Goal: Task Accomplishment & Management: Use online tool/utility

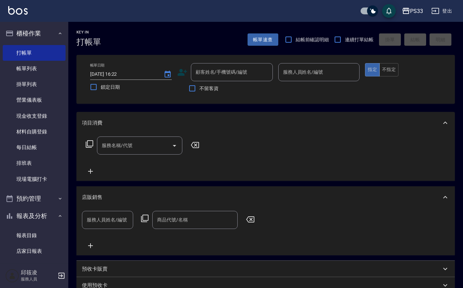
click at [180, 69] on icon at bounding box center [182, 72] width 10 height 10
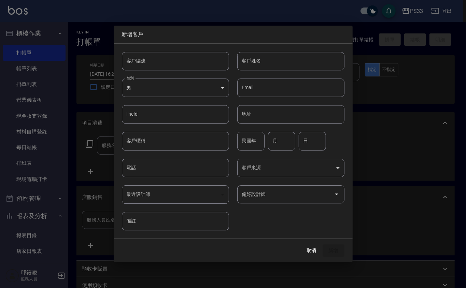
click at [175, 59] on input "客戶編號" at bounding box center [175, 61] width 107 height 18
type input "040526"
type input "陳美娟"
type input "5"
type input "2"
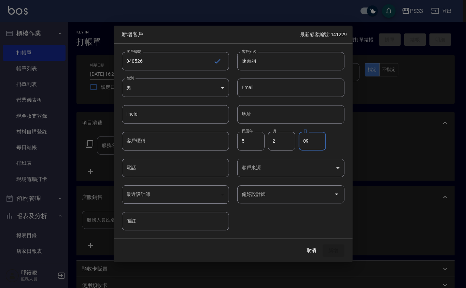
type input "09"
click at [254, 141] on input "5" at bounding box center [250, 141] width 27 height 18
type input "80"
type input "5"
type input "09"
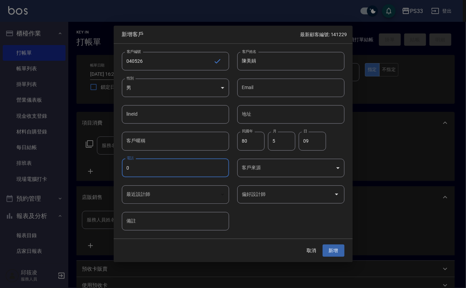
type input "0"
click at [321, 132] on input "09" at bounding box center [311, 141] width 27 height 18
type input "0"
type input "26"
type input "098918502"
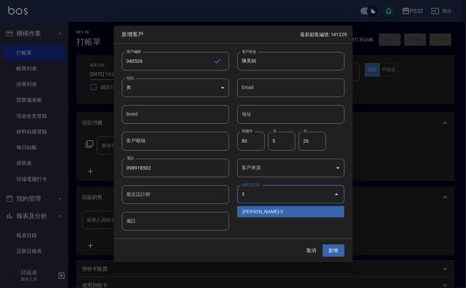
type input "[PERSON_NAME]"
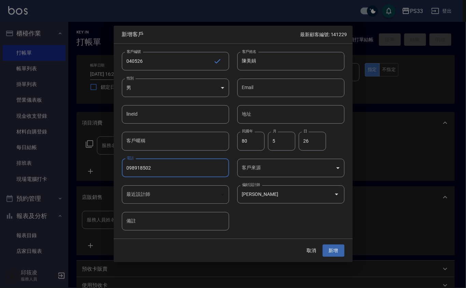
click at [143, 169] on input "098918502" at bounding box center [175, 168] width 107 height 18
click at [145, 169] on input "098918502" at bounding box center [175, 168] width 107 height 18
type input "0989185802"
click at [322, 244] on button "新增" at bounding box center [333, 250] width 22 height 13
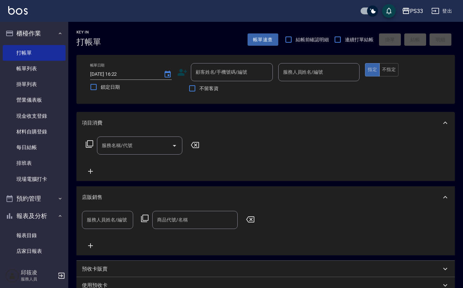
click at [184, 68] on icon at bounding box center [182, 72] width 10 height 10
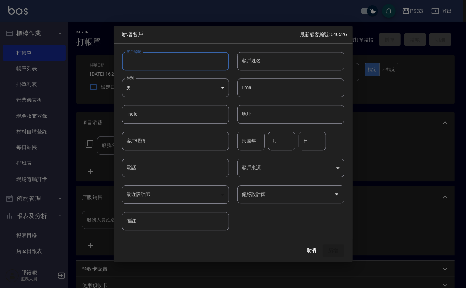
click at [183, 62] on input "客戶編號" at bounding box center [175, 61] width 107 height 18
type input "091231"
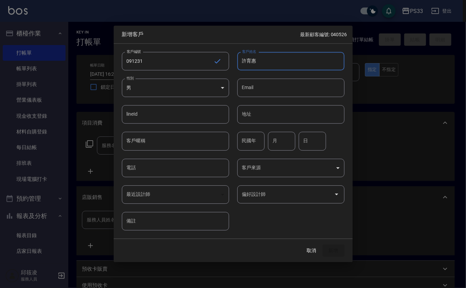
type input "許育惠"
type input "78"
type input "12"
type input "31"
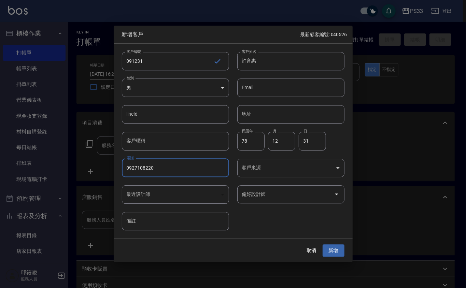
type input "0927108220"
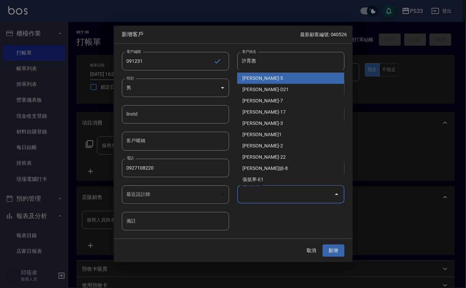
click at [273, 191] on input "偏好設計師" at bounding box center [285, 194] width 91 height 12
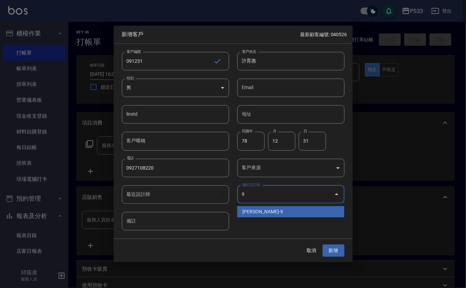
type input "許苡軒"
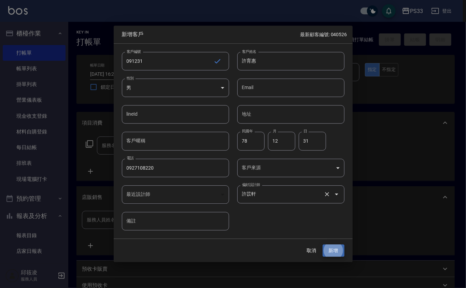
click at [322, 244] on button "新增" at bounding box center [333, 250] width 22 height 13
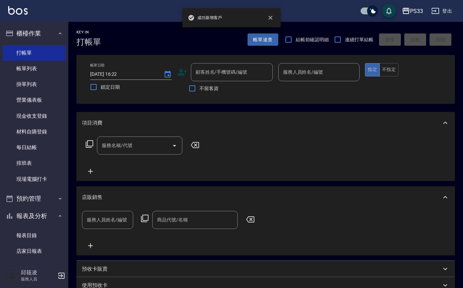
click at [179, 70] on icon at bounding box center [182, 72] width 10 height 10
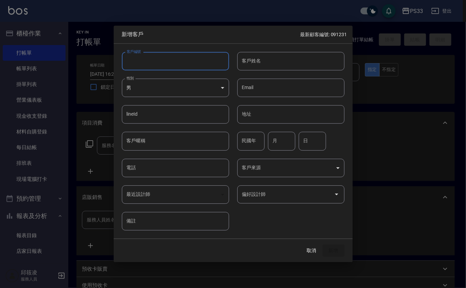
click at [182, 64] on input "客戶編號" at bounding box center [175, 61] width 107 height 18
type input "040522"
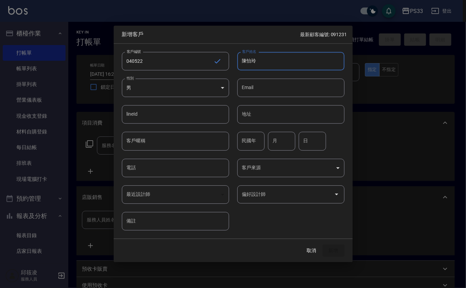
type input "陳怡玲"
type input "73"
type input "5"
type input "22"
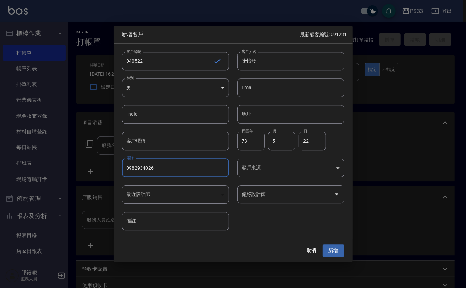
type input "0982934026"
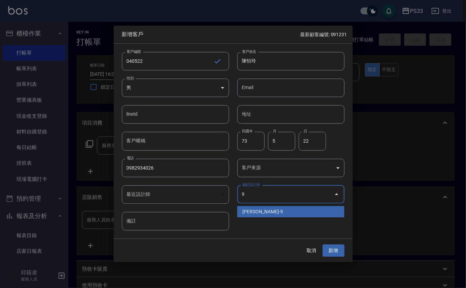
type input "許苡軒"
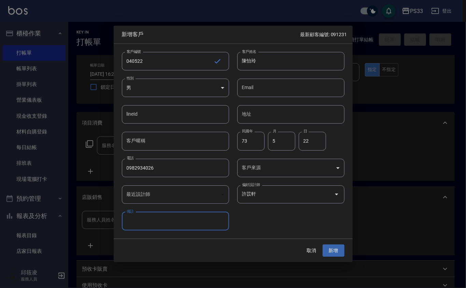
click at [322, 244] on button "新增" at bounding box center [333, 250] width 22 height 13
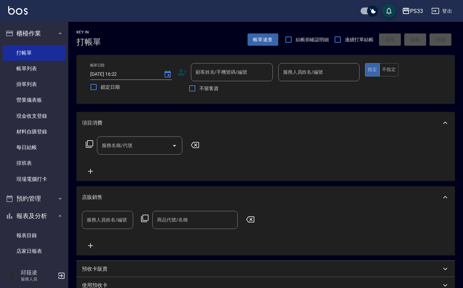
click at [183, 69] on icon at bounding box center [182, 72] width 10 height 10
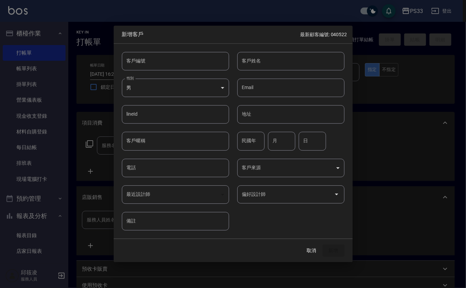
click at [181, 64] on input "客戶編號" at bounding box center [175, 61] width 107 height 18
type input "070113"
type input "[PERSON_NAME]"
type input "83"
type input "1"
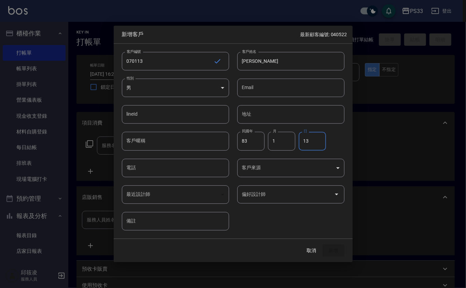
type input "13"
type input "0909369209"
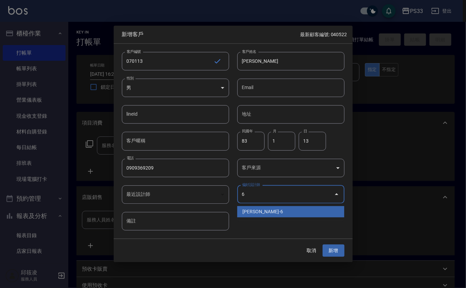
type input "黃育靜"
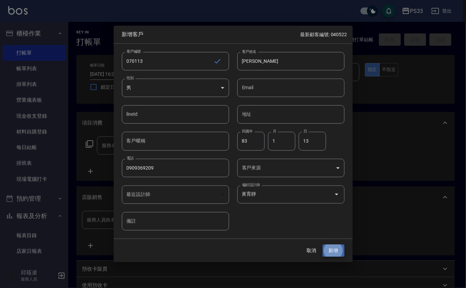
click at [322, 244] on button "新增" at bounding box center [333, 250] width 22 height 13
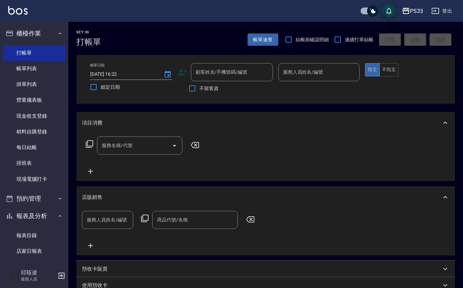
click at [177, 73] on icon at bounding box center [182, 72] width 10 height 10
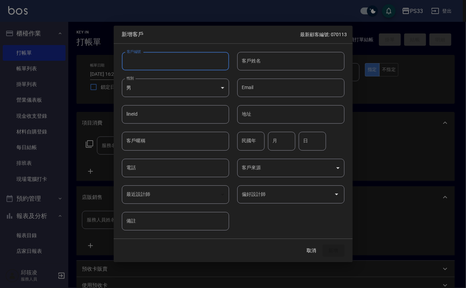
click at [176, 59] on input "客戶編號" at bounding box center [175, 61] width 107 height 18
type input "080317"
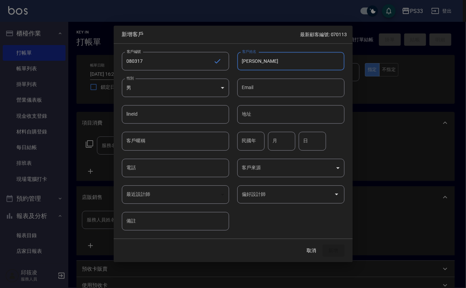
type input "[PERSON_NAME]"
type input "88"
type input "3"
type input "17"
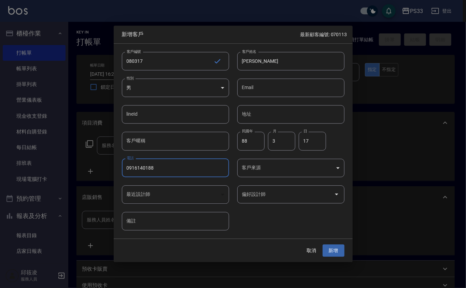
type input "0916140188"
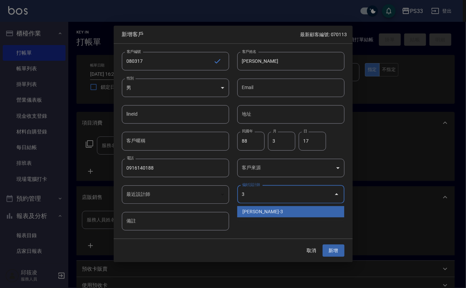
type input "[PERSON_NAME]"
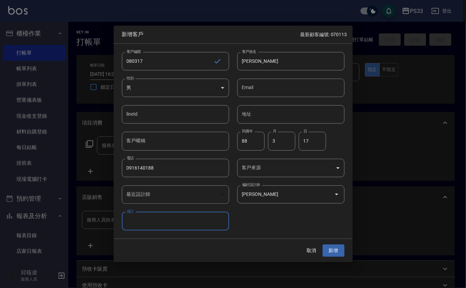
click at [322, 244] on button "新增" at bounding box center [333, 250] width 22 height 13
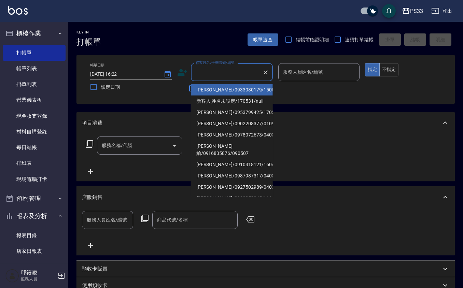
click at [204, 67] on input "顧客姓名/手機號碼/編號" at bounding box center [226, 72] width 65 height 12
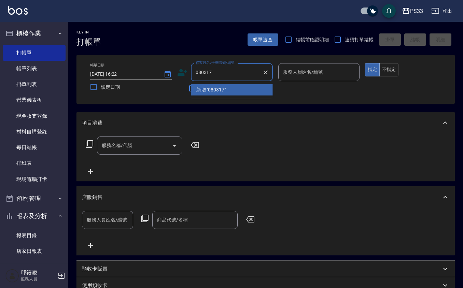
type input "080317"
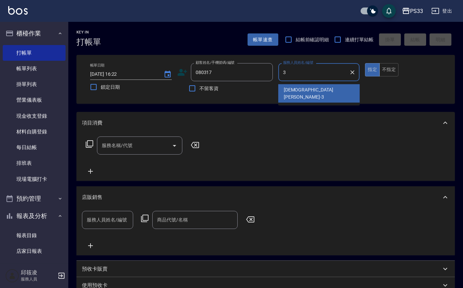
type input "[PERSON_NAME]-3"
type button "true"
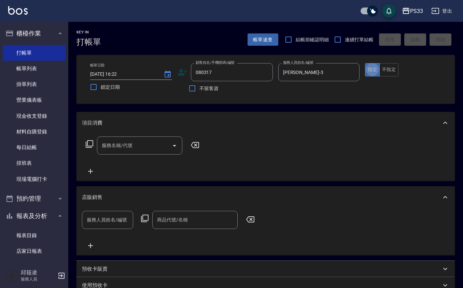
type input "[PERSON_NAME]/0916140188/080317"
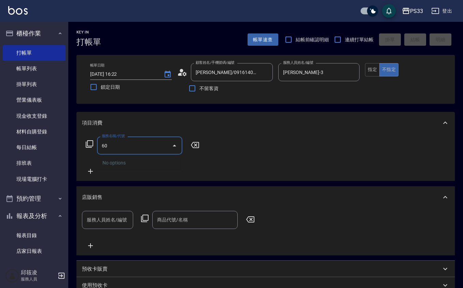
type input "6"
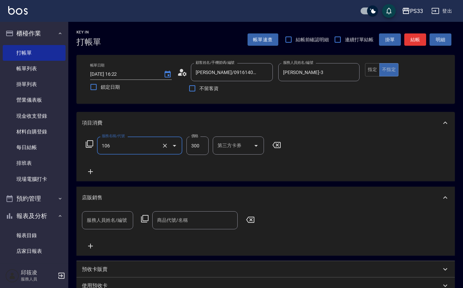
type input "洗髮(106)"
type input "400"
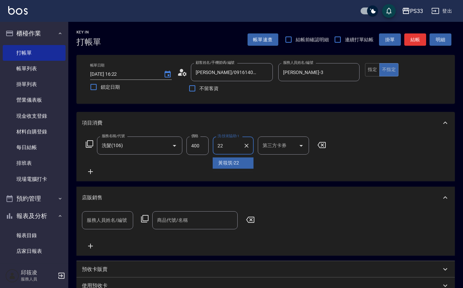
type input "[PERSON_NAME]-22"
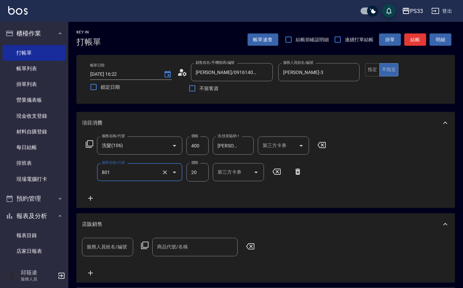
type input "潤絲(801)"
type input "10"
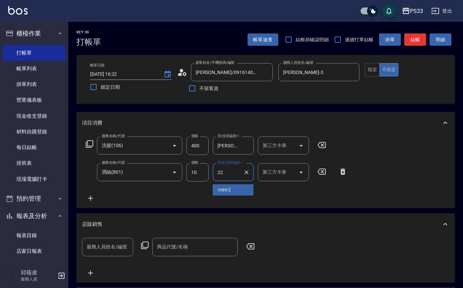
type input "[PERSON_NAME]-22"
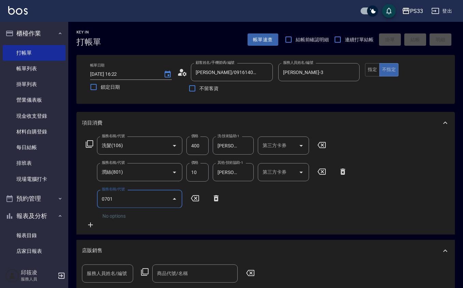
type input "07011"
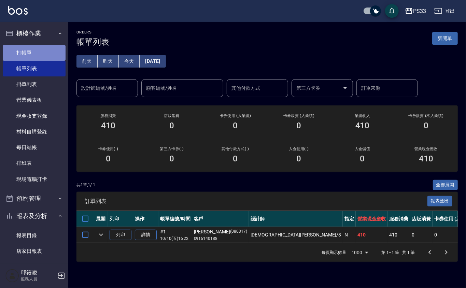
click at [38, 56] on link "打帳單" at bounding box center [34, 53] width 63 height 16
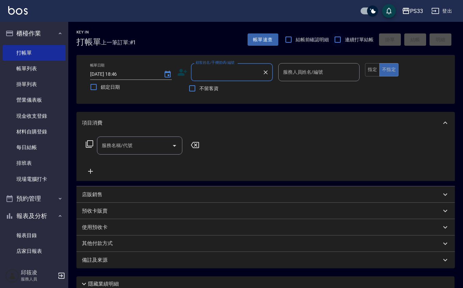
click at [333, 40] on input "連續打單結帳" at bounding box center [337, 39] width 14 height 14
checkbox input "true"
click at [268, 60] on div "帳單日期 [DATE] 18:46 鎖定日期 顧客姓名/手機號碼/編號 顧客姓名/手機號碼/編號 不留客資 服務人員姓名/編號 服務人員姓名/編號 指定 不指定" at bounding box center [265, 79] width 378 height 49
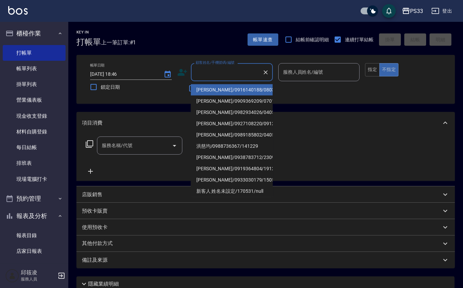
click at [246, 69] on input "顧客姓名/手機號碼/編號" at bounding box center [226, 72] width 65 height 12
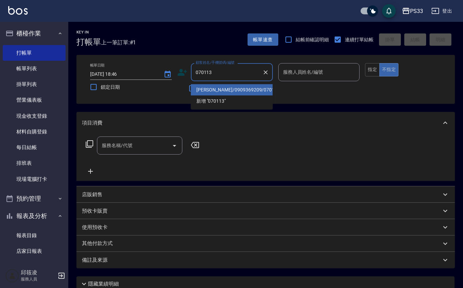
type input "[PERSON_NAME]/0909369209/070113"
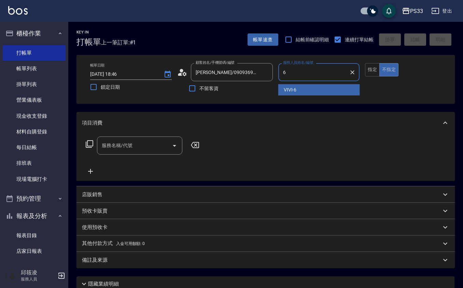
type input "VIVI-6"
type button "false"
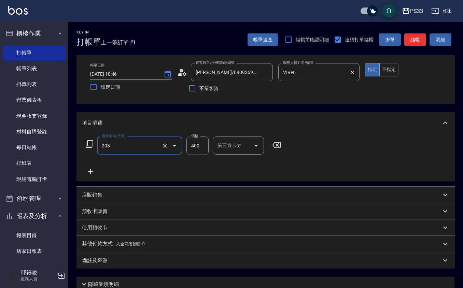
type input "指定單剪(203)"
type input "300"
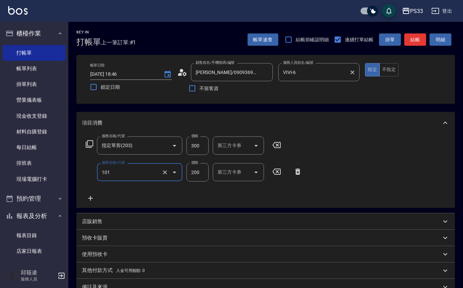
type input "洗髮(101)"
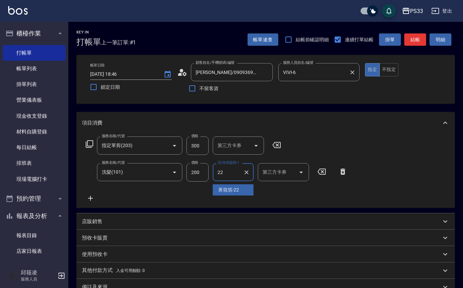
type input "[PERSON_NAME]-22"
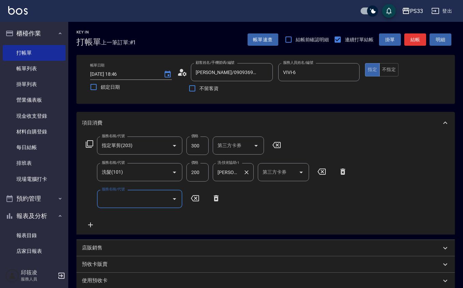
click at [242, 171] on button "Clear" at bounding box center [246, 172] width 10 height 10
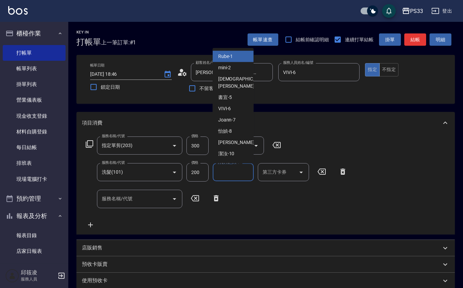
click at [242, 171] on input "洗-技術協助-1" at bounding box center [233, 172] width 35 height 12
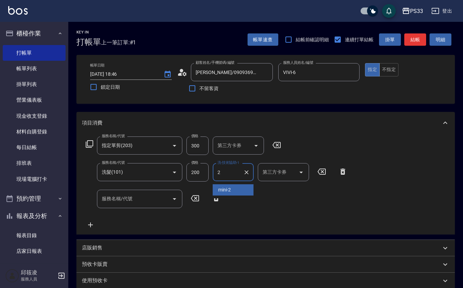
type input "mini-2"
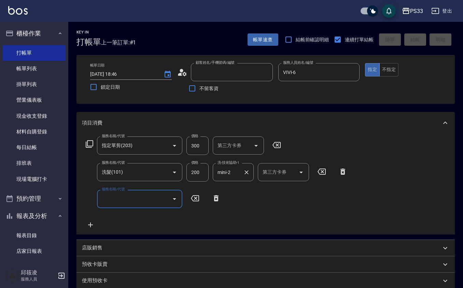
type input "[DATE] 18:47"
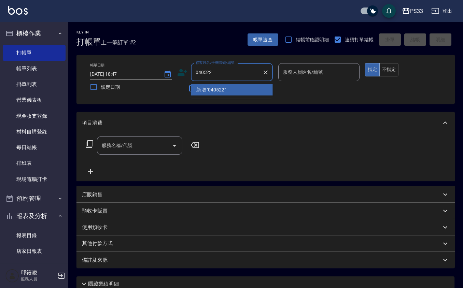
type input "040522"
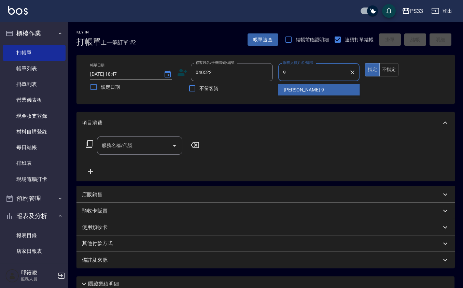
type input "苡軒-9"
type button "true"
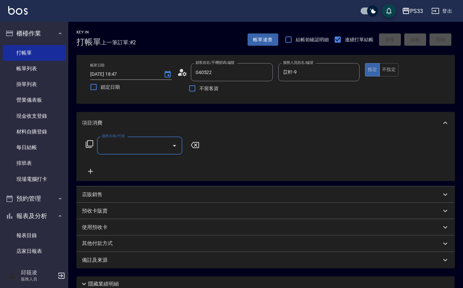
type input "[PERSON_NAME]/0982934026/040522"
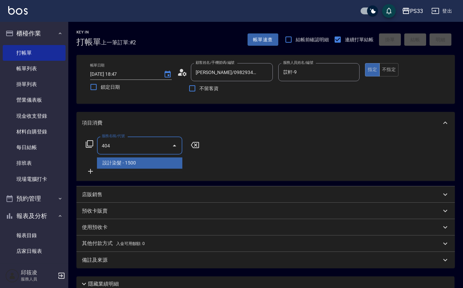
type input "設計染髮(404)"
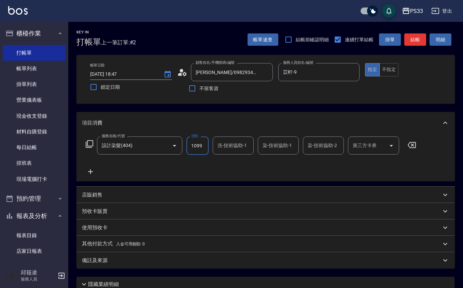
type input "1099"
type input "苡軒-9"
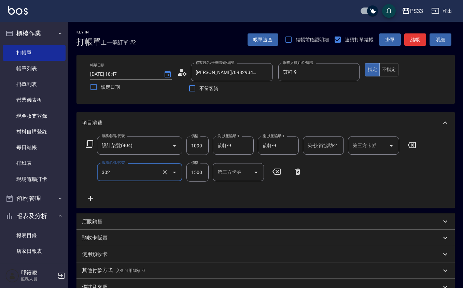
type input "設計燙髮(302)"
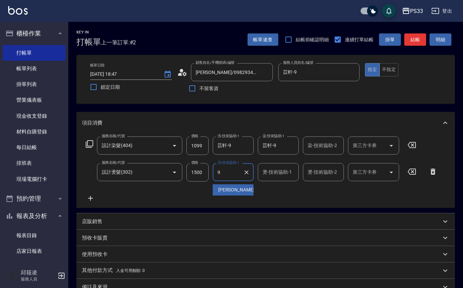
type input "苡軒-9"
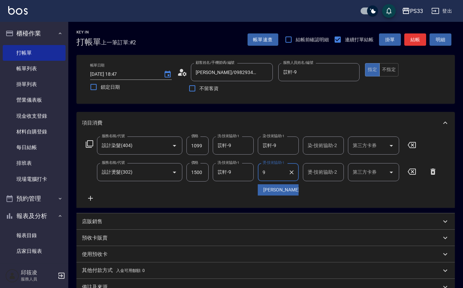
type input "苡軒-9"
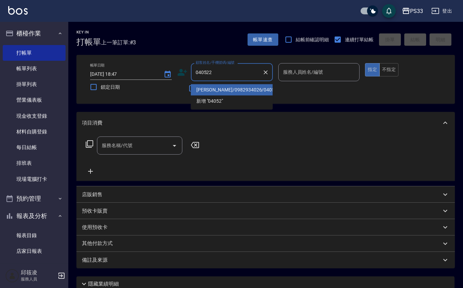
type input "[PERSON_NAME]/0982934026/040522"
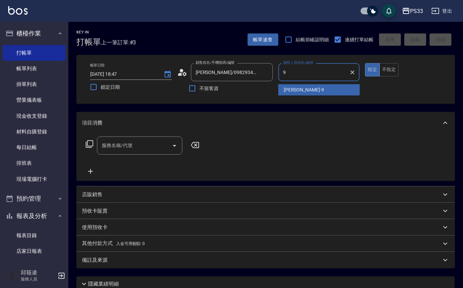
type input "苡軒-9"
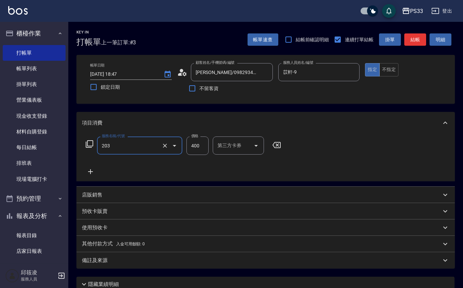
type input "指定單剪(203)"
type input "200"
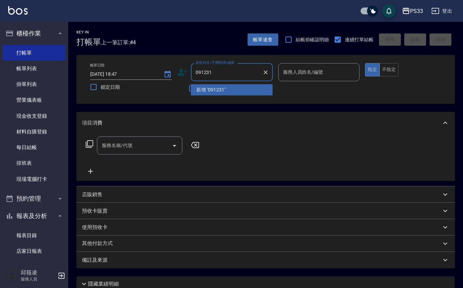
type input "091231"
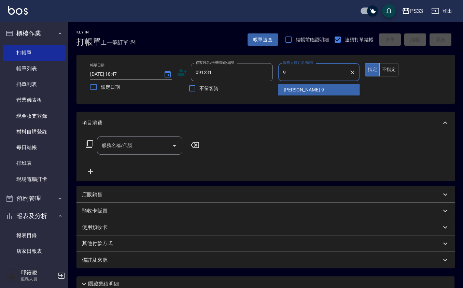
type input "苡軒-9"
type input "[PERSON_NAME]/0927108220/091231"
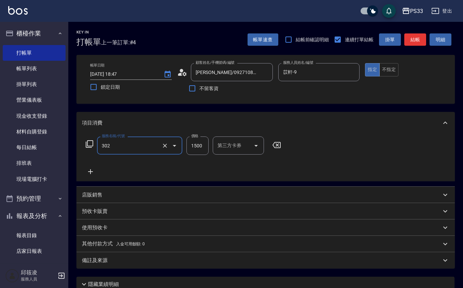
type input "設計燙髮(302)"
type input "1099"
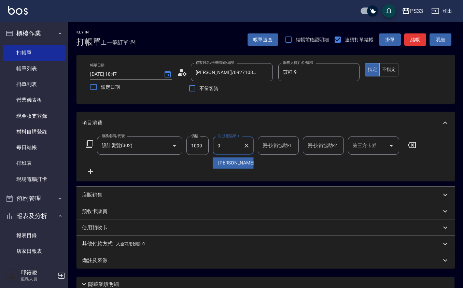
type input "苡軒-9"
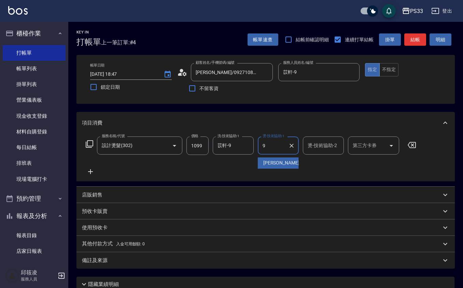
type input "苡軒-9"
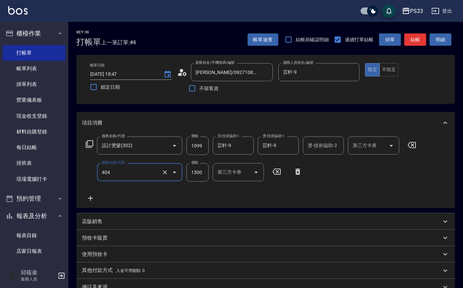
type input "設計染髮(404)"
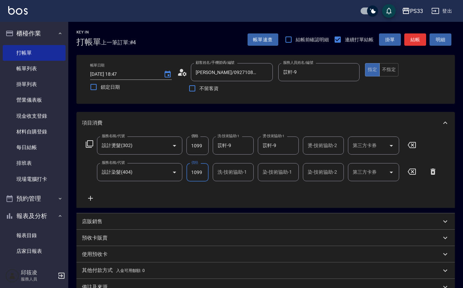
type input "1099"
type input "苡軒-9"
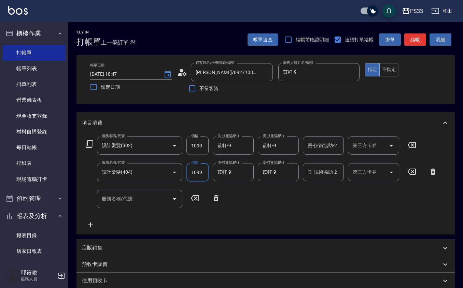
click at [196, 142] on input "1099" at bounding box center [197, 145] width 22 height 18
click at [197, 142] on input "1099" at bounding box center [197, 145] width 22 height 18
type input "1299"
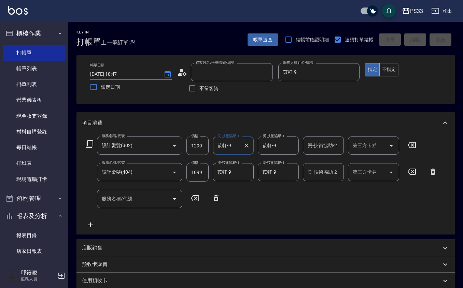
type input "[DATE] 18:48"
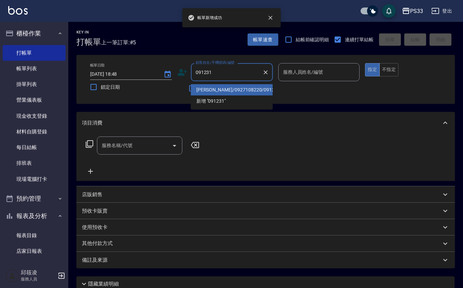
type input "[PERSON_NAME]/0927108220/091231"
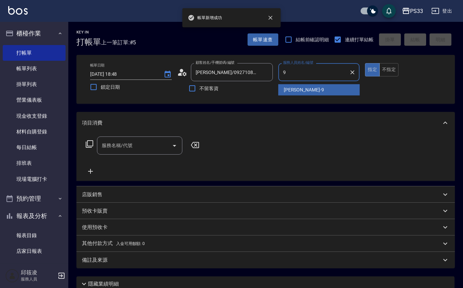
type input "苡軒-9"
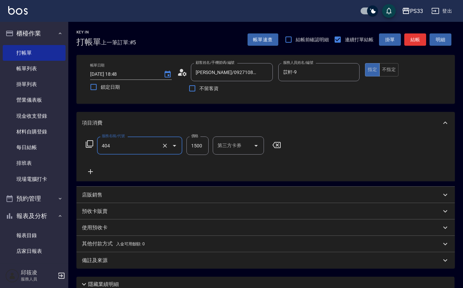
type input "設計染髮(404)"
type input "1099"
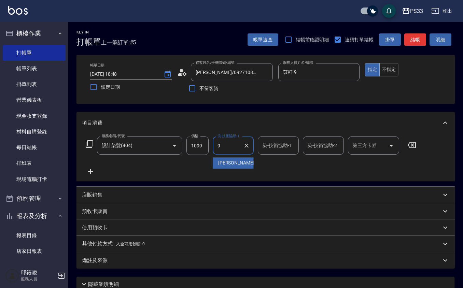
type input "苡軒-9"
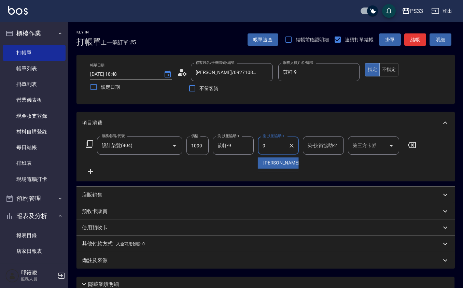
type input "苡軒-9"
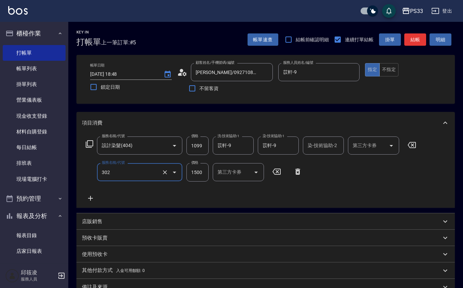
type input "設計燙髮(302)"
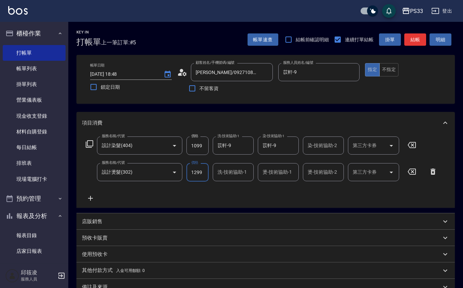
type input "1299"
type input "苡軒-9"
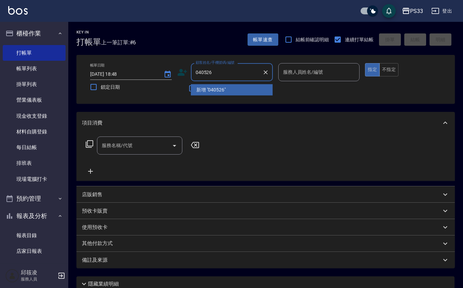
type input "040526"
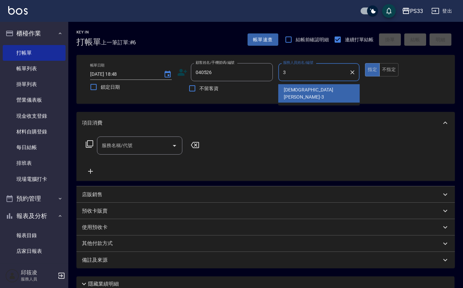
type input "[PERSON_NAME]-3"
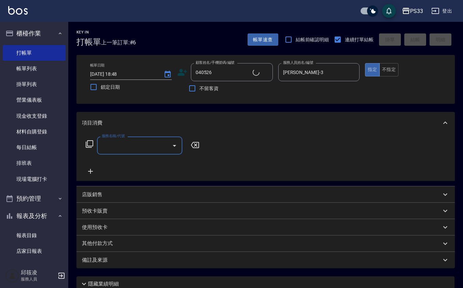
type input "[PERSON_NAME]/0989185802/040526"
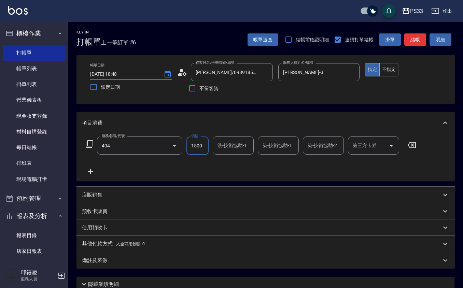
type input "設計染髮(404)"
type input "1899"
type input "[PERSON_NAME]-3"
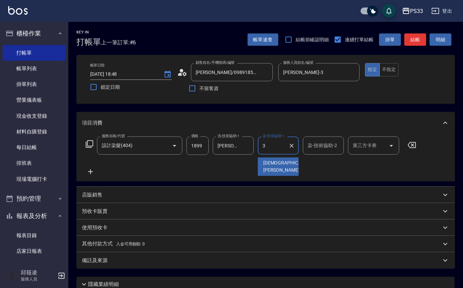
type input "[PERSON_NAME]-3"
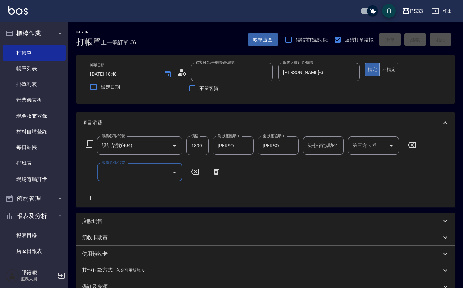
type input "[DATE] 18:49"
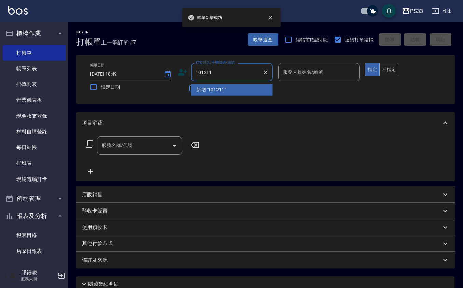
type input "101211"
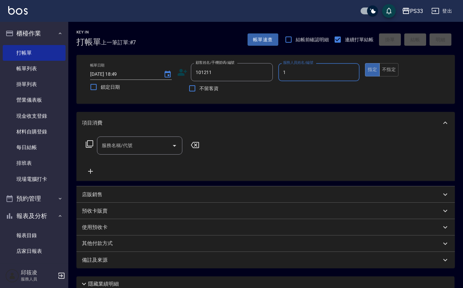
type input "Rube-1"
type input "[PERSON_NAME]/0966787707/101211"
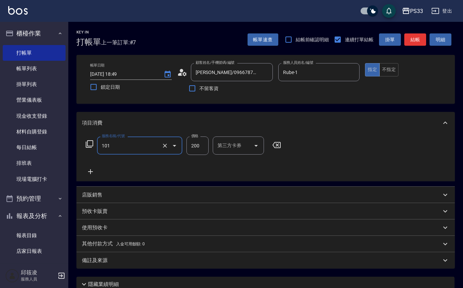
type input "洗髮(101)"
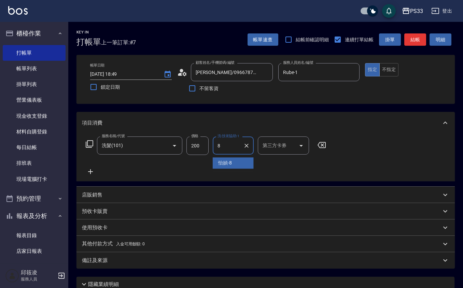
type input "怡媜-8"
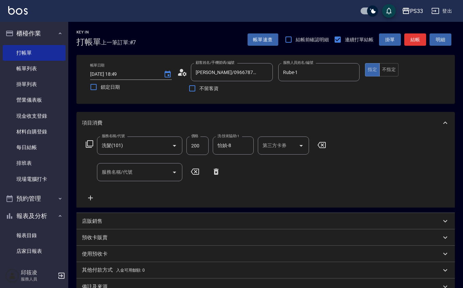
click at [175, 226] on div "店販銷售" at bounding box center [265, 221] width 378 height 16
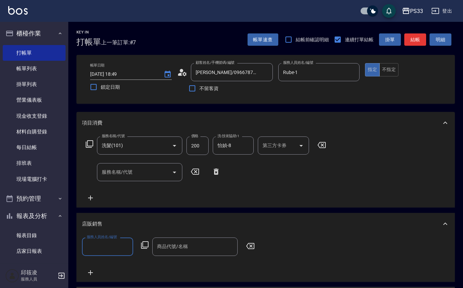
scroll to position [0, 0]
type input "Rube-1"
type input "降"
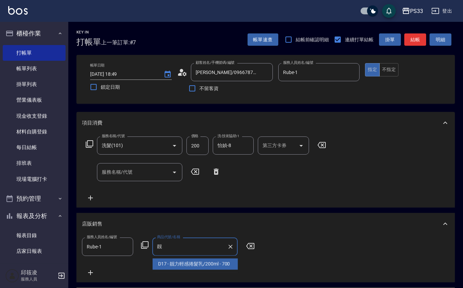
type input "靓力輕感捲髮乳/200ml"
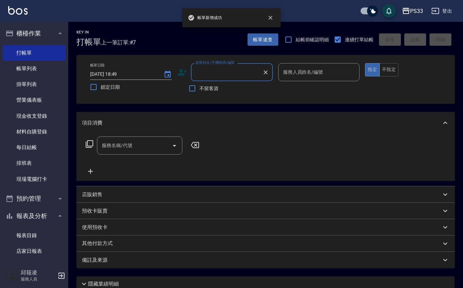
scroll to position [0, 0]
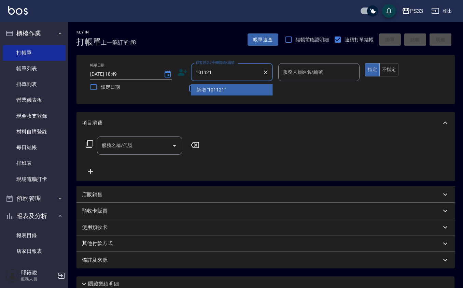
type input "101121"
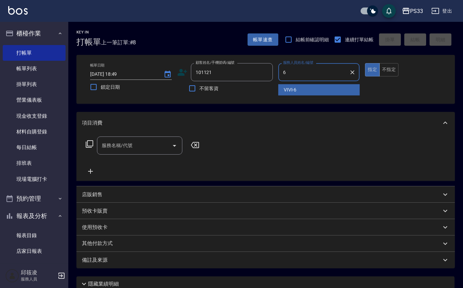
type input "VIVI-6"
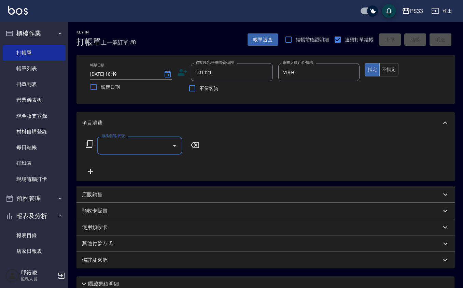
type input "[PERSON_NAME]/0935856815/101121"
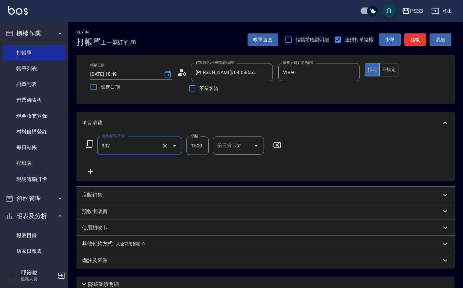
type input "設計燙髮(302)"
type input "1200"
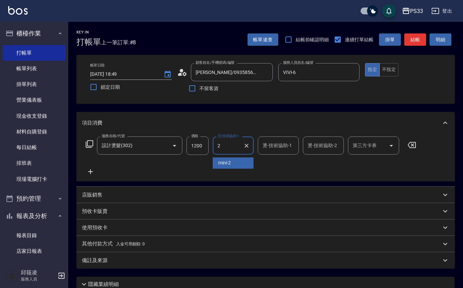
type input "mini-2"
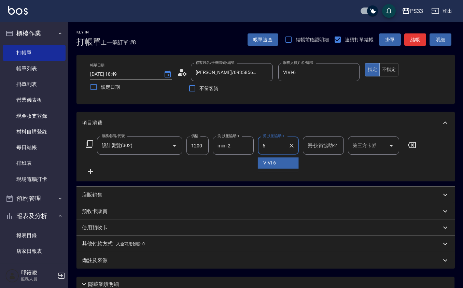
type input "VIVI-6"
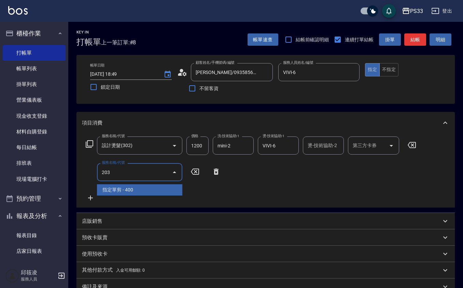
type input "指定單剪(203)"
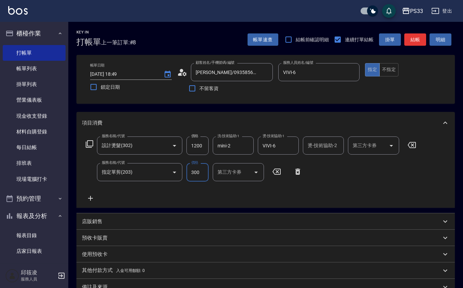
type input "300"
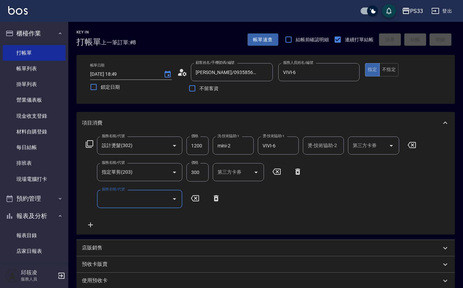
type input "[DATE] 18:50"
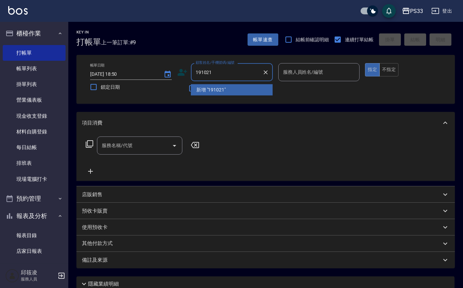
type input "191021"
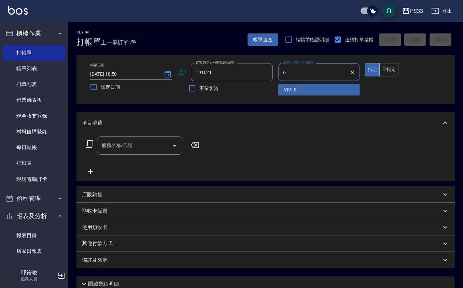
type input "VIVI-6"
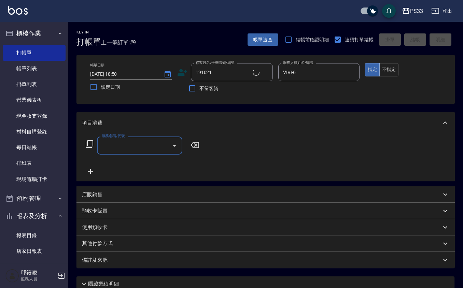
type input "[PERSON_NAME]/0988351963/191021"
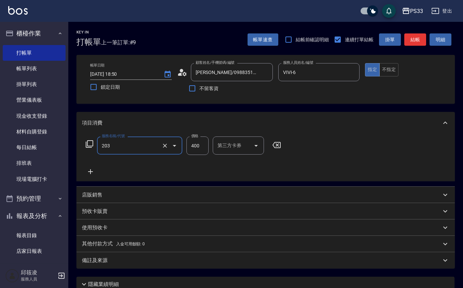
type input "指定單剪(203)"
type input "300"
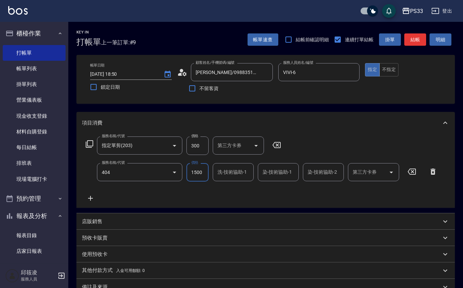
type input "設計染髮(404)"
type input "1200"
type input "VIVI-6"
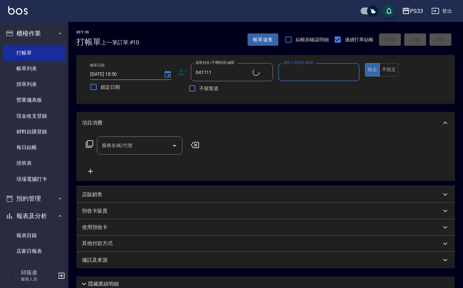
type input "[PERSON_NAME]貿/0910108169/041111"
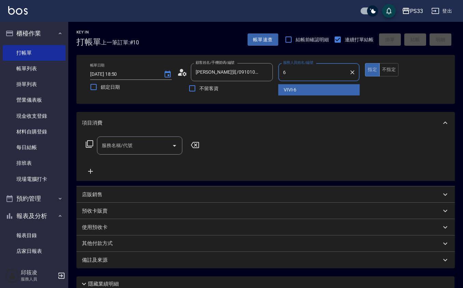
type input "VIVI-6"
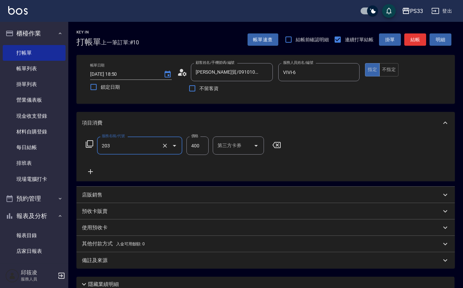
type input "指定單剪(203)"
type input "200"
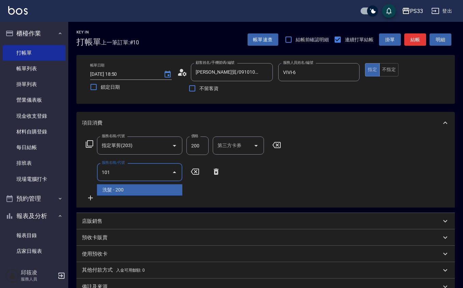
type input "洗髮(101)"
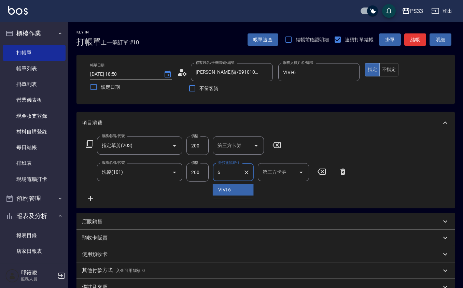
type input "VIVI-6"
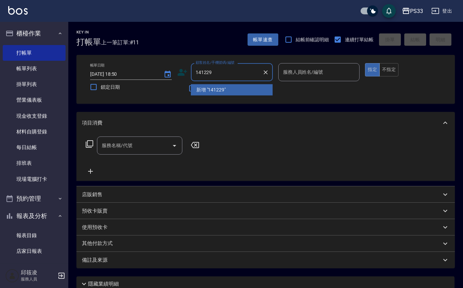
type input "141229"
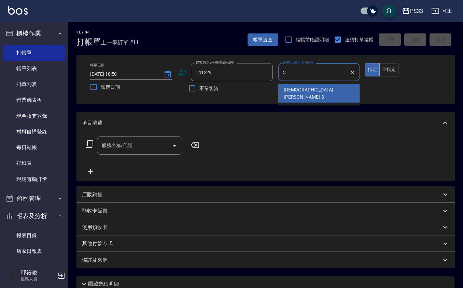
type input "[PERSON_NAME]-3"
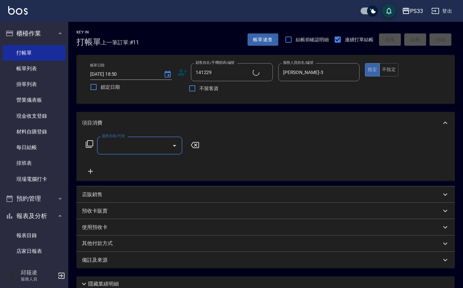
type input "洪慈均/0988736367/141229"
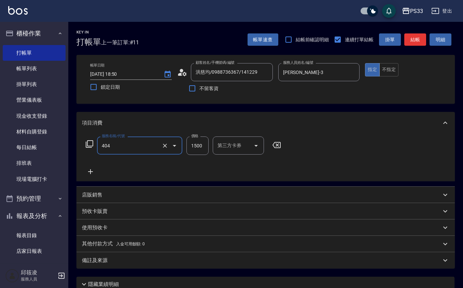
type input "設計染髮(404)"
type input "1299"
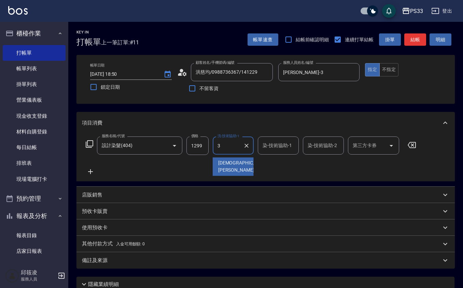
type input "[PERSON_NAME]-3"
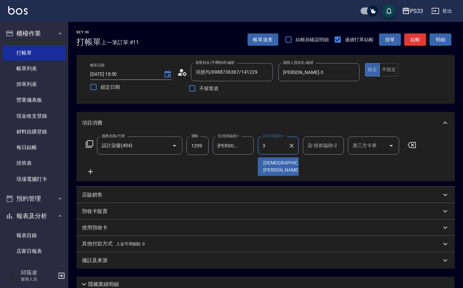
type input "[PERSON_NAME]-3"
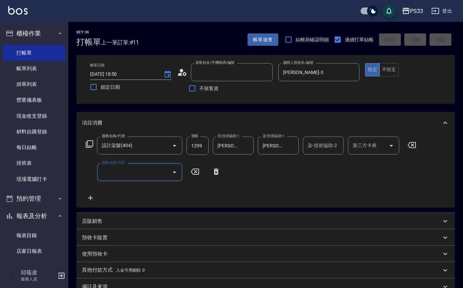
type input "[DATE] 18:51"
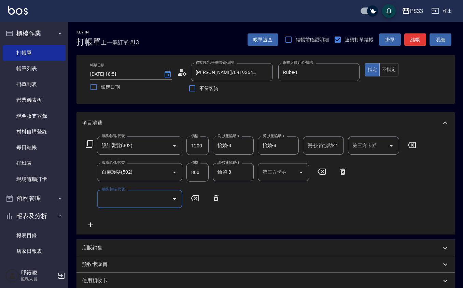
click at [170, 251] on div "店販銷售" at bounding box center [265, 248] width 378 height 16
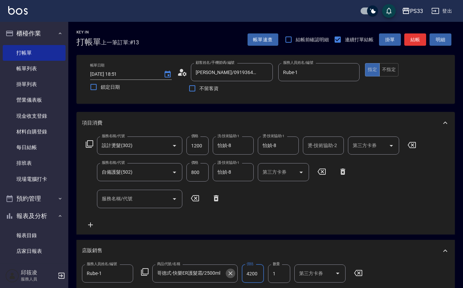
click at [229, 275] on icon "Clear" at bounding box center [230, 273] width 7 height 7
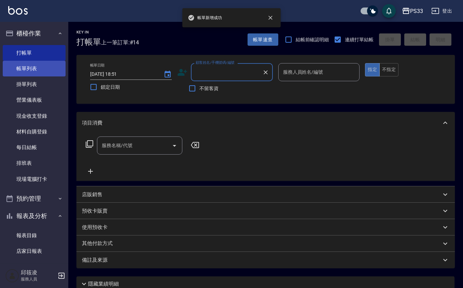
click at [31, 70] on link "帳單列表" at bounding box center [34, 69] width 63 height 16
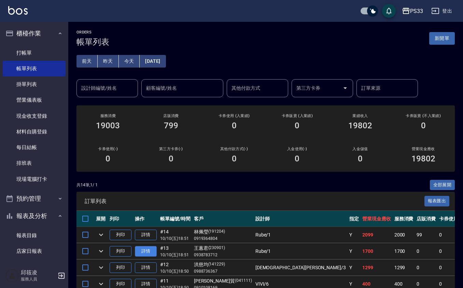
click at [153, 250] on link "詳情" at bounding box center [146, 251] width 22 height 11
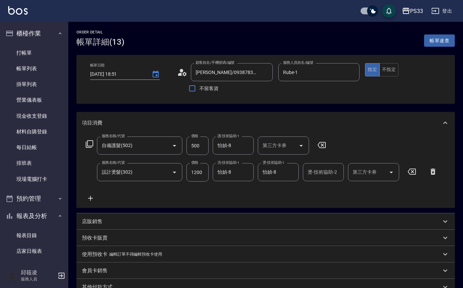
click at [113, 220] on div "店販銷售" at bounding box center [261, 221] width 359 height 7
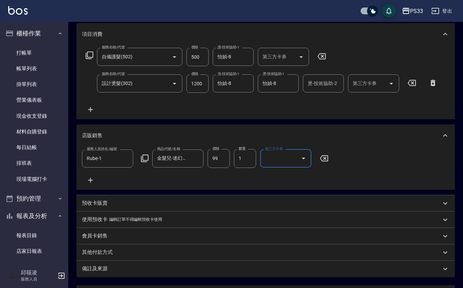
scroll to position [157, 0]
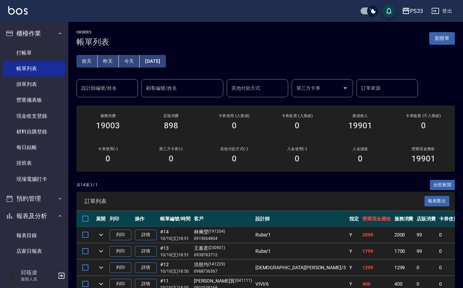
click at [36, 44] on ul "打帳單 帳單列表 掛單列表 營業儀表板 現金收支登錄 材料自購登錄 每日結帳 排班表 現場電腦打卡" at bounding box center [34, 115] width 63 height 147
click at [37, 55] on link "打帳單" at bounding box center [34, 53] width 63 height 16
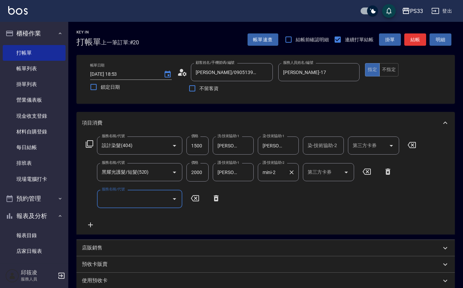
click at [291, 175] on icon "Clear" at bounding box center [291, 172] width 7 height 7
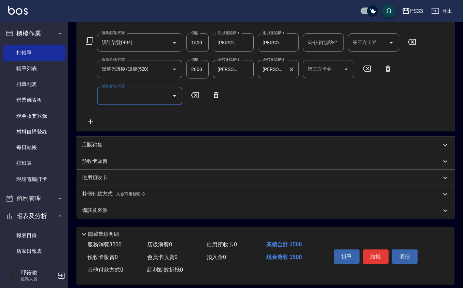
scroll to position [109, 0]
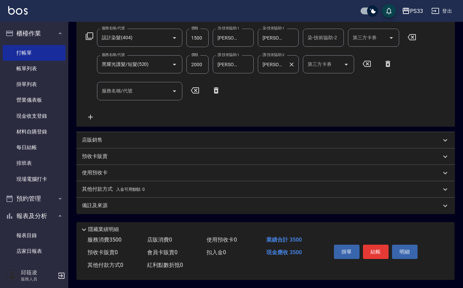
click at [124, 138] on div "店販銷售" at bounding box center [261, 139] width 359 height 7
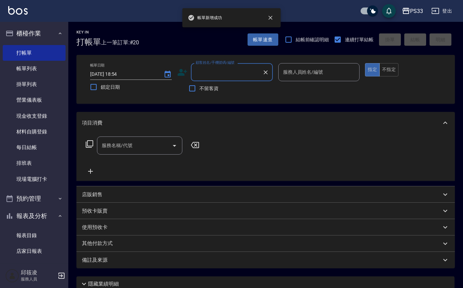
scroll to position [0, 0]
click at [31, 66] on link "帳單列表" at bounding box center [34, 69] width 63 height 16
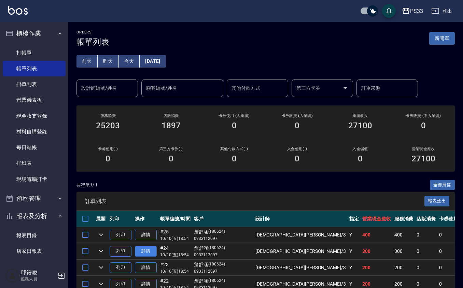
click at [141, 249] on link "詳情" at bounding box center [146, 251] width 22 height 11
click at [29, 48] on link "打帳單" at bounding box center [34, 53] width 63 height 16
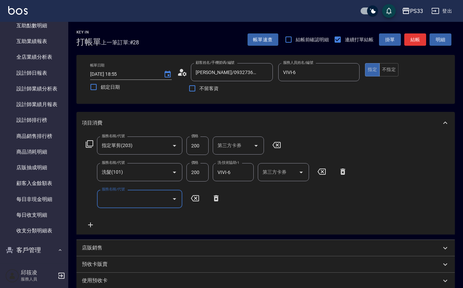
click at [203, 143] on input "200" at bounding box center [197, 145] width 22 height 18
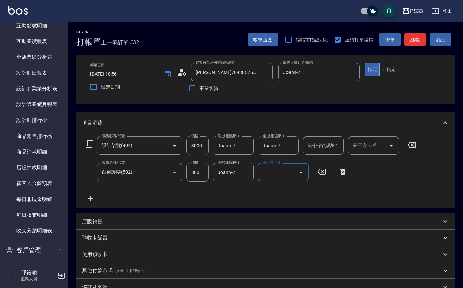
click at [115, 222] on div "店販銷售" at bounding box center [261, 221] width 359 height 7
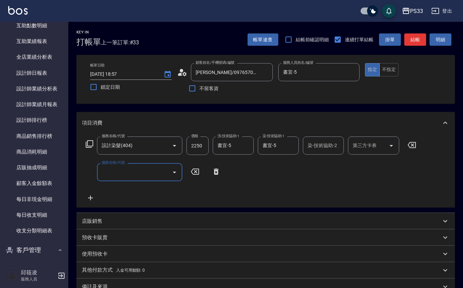
click at [170, 222] on div "店販銷售" at bounding box center [261, 221] width 359 height 7
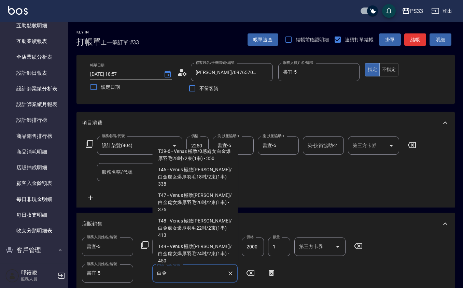
scroll to position [3, 0]
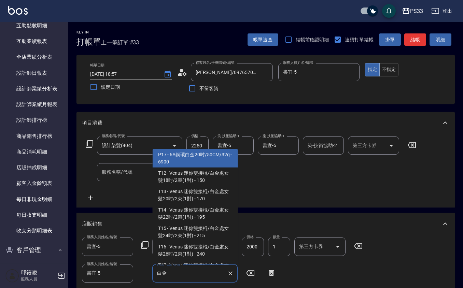
click at [205, 215] on span "T14 - Venus 迷你雙接棍/白金處女髮22吋/2束(1對) - 195" at bounding box center [194, 213] width 85 height 18
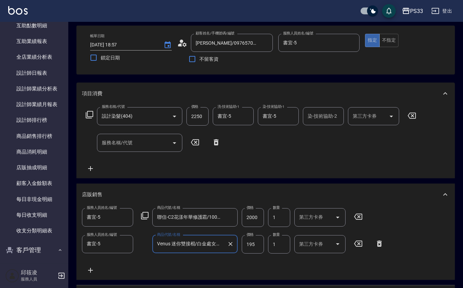
scroll to position [45, 0]
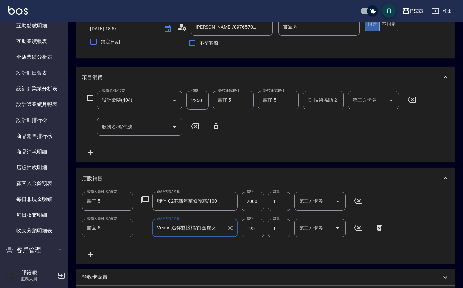
click at [215, 230] on input "Venus 迷你雙接棍/白金處女髮22吋/2束(1對)" at bounding box center [189, 228] width 69 height 12
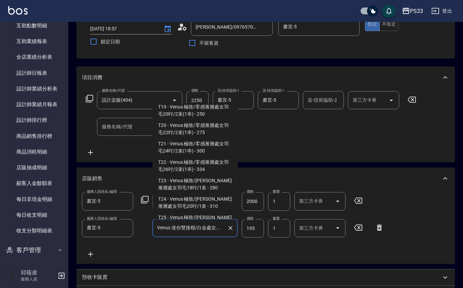
scroll to position [2845, 0]
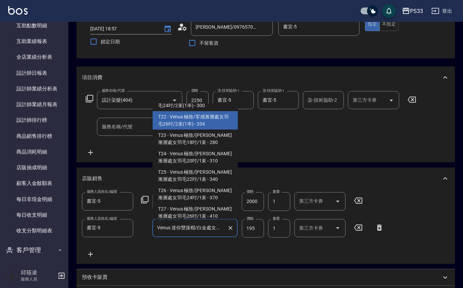
click at [231, 229] on icon "Clear" at bounding box center [230, 227] width 7 height 7
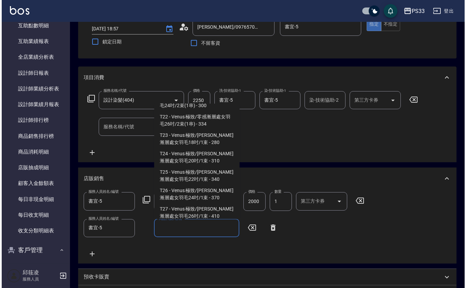
scroll to position [3, 0]
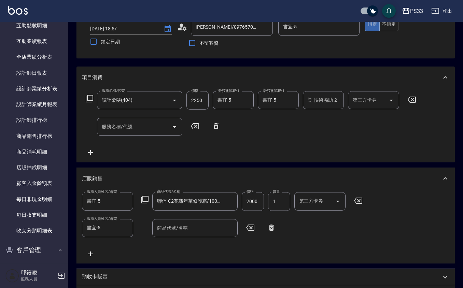
click at [144, 200] on icon at bounding box center [145, 199] width 8 height 8
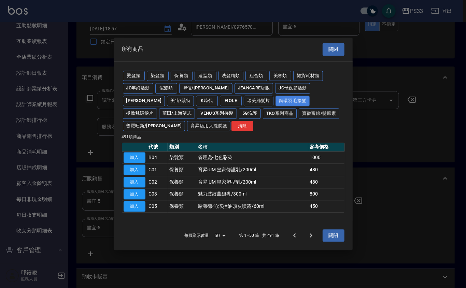
click at [275, 102] on button "銅環羽毛接髮" at bounding box center [292, 101] width 34 height 11
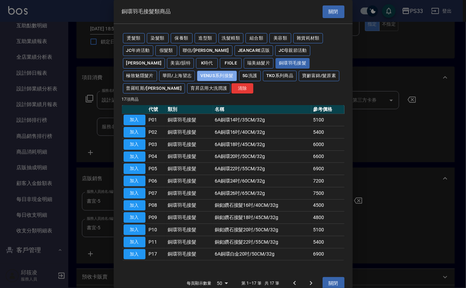
click at [197, 81] on button "Venus系列接髮" at bounding box center [217, 76] width 40 height 11
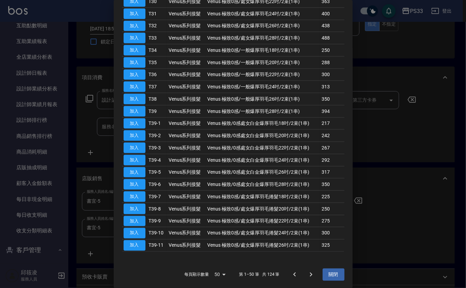
scroll to position [480, 0]
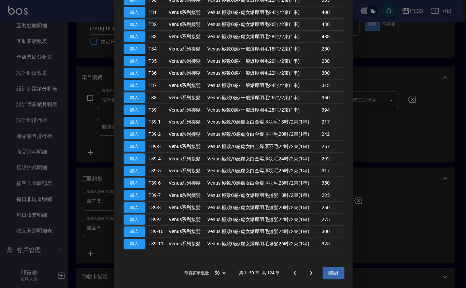
click at [308, 269] on icon "Go to next page" at bounding box center [311, 273] width 8 height 8
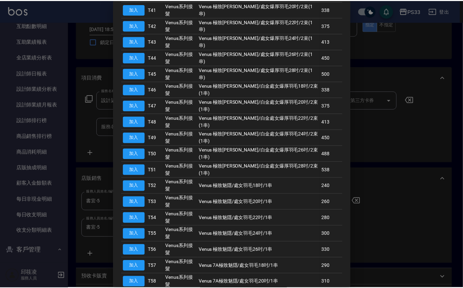
scroll to position [130, 0]
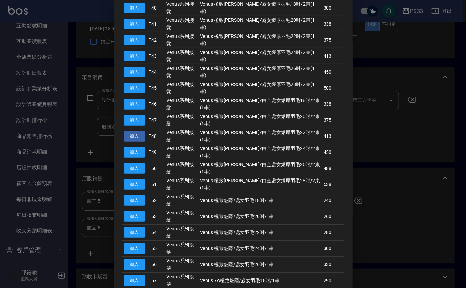
click at [132, 131] on button "加入" at bounding box center [134, 136] width 22 height 11
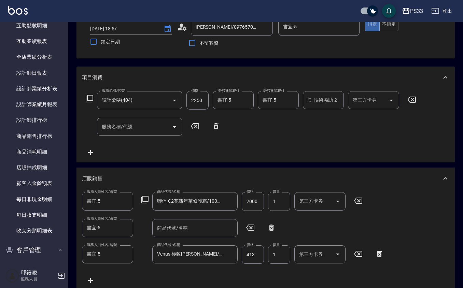
click at [269, 227] on icon at bounding box center [271, 227] width 5 height 6
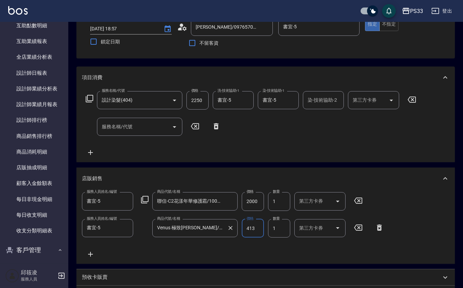
click at [251, 226] on input "413" at bounding box center [252, 228] width 22 height 18
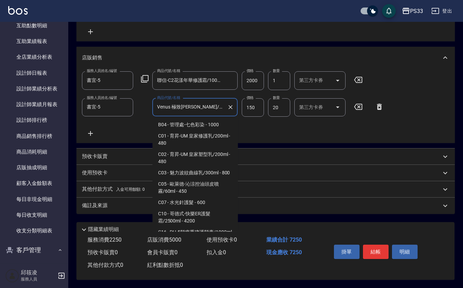
click at [204, 106] on input "Venus 極致[PERSON_NAME]/白金處女爆厚羽毛22吋/2束(1串)" at bounding box center [189, 107] width 69 height 12
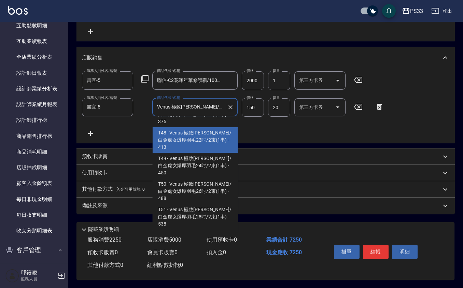
click at [229, 108] on icon "Clear" at bounding box center [230, 107] width 7 height 7
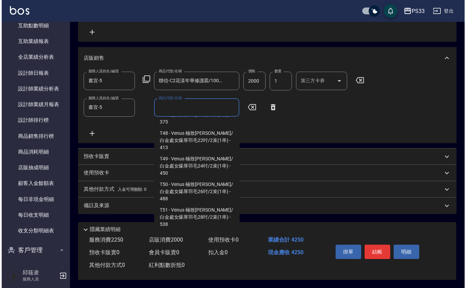
scroll to position [3, 0]
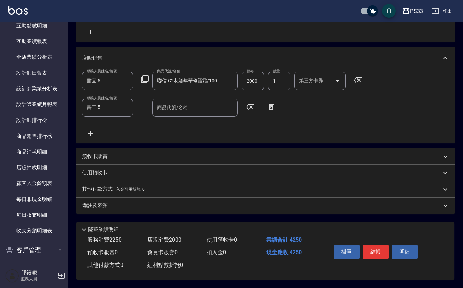
click at [143, 82] on div "服務人員姓名/編號 書宜-5 服務人員姓名/編號 商品代號/名稱 聯信-C2花漾年華修護霜/1000ml 商品代號/名稱 價格 2000 價格 數量 1 數量…" at bounding box center [224, 81] width 284 height 18
click at [143, 81] on icon at bounding box center [145, 79] width 8 height 8
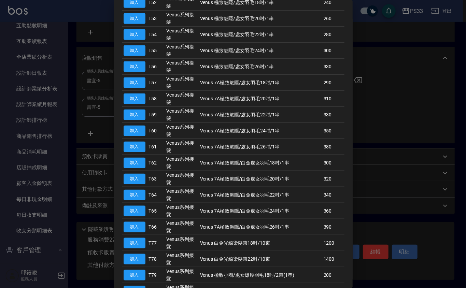
scroll to position [357, 0]
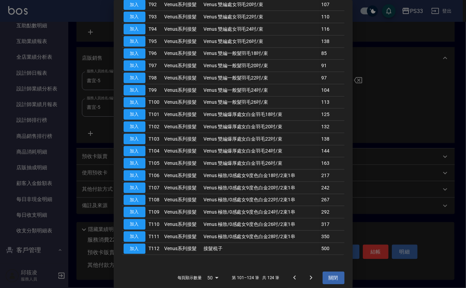
scroll to position [160, 0]
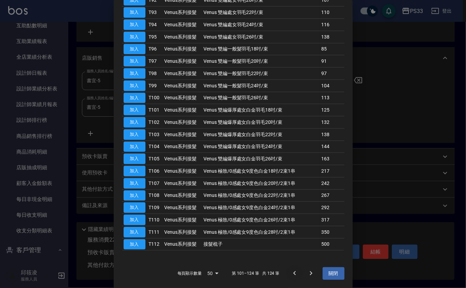
click at [286, 279] on button "Go to previous page" at bounding box center [294, 273] width 16 height 16
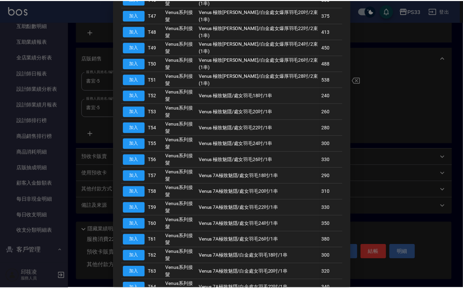
scroll to position [251, 0]
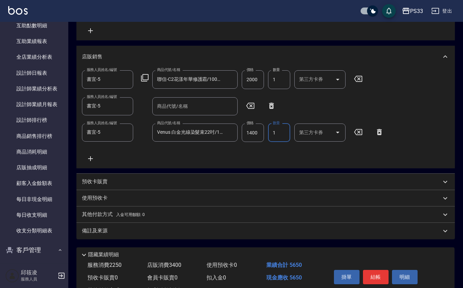
click at [272, 130] on input "1" at bounding box center [279, 132] width 22 height 18
click at [257, 128] on input "1400" at bounding box center [252, 132] width 22 height 18
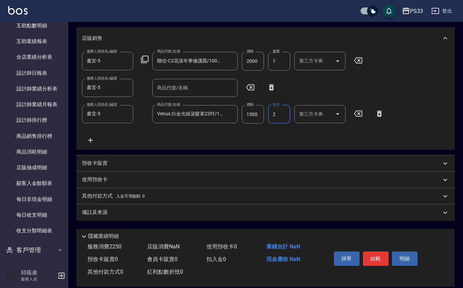
scroll to position [194, 0]
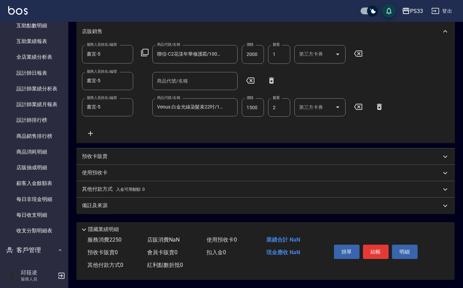
click at [280, 123] on div "服務人員姓名/編號 書宜-5 服務人員姓名/編號 商品代號/名稱 聯信-C2花漾年華修護霜/1000ml 商品代號/名稱 價格 2000 價格 數量 1 數量…" at bounding box center [265, 91] width 367 height 92
click at [270, 82] on icon at bounding box center [271, 80] width 17 height 8
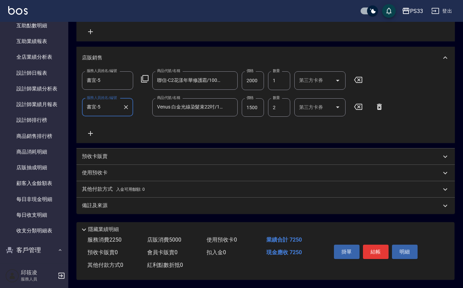
click at [87, 130] on icon at bounding box center [90, 133] width 17 height 8
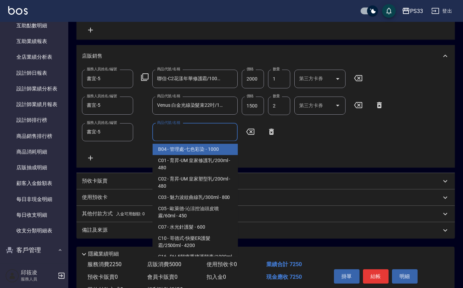
click at [146, 76] on icon at bounding box center [145, 77] width 8 height 8
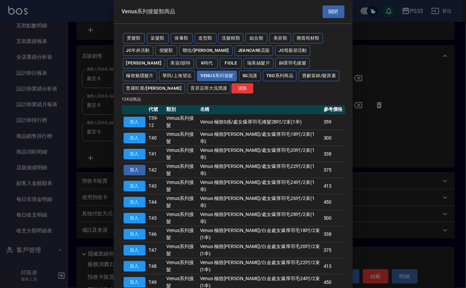
click at [128, 165] on button "加入" at bounding box center [134, 170] width 22 height 11
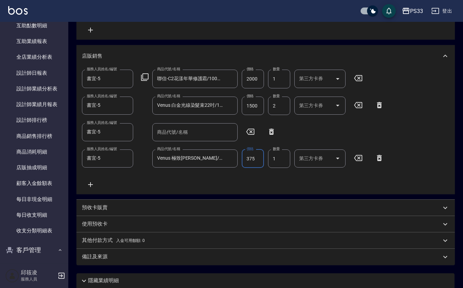
click at [260, 156] on input "375" at bounding box center [252, 158] width 22 height 18
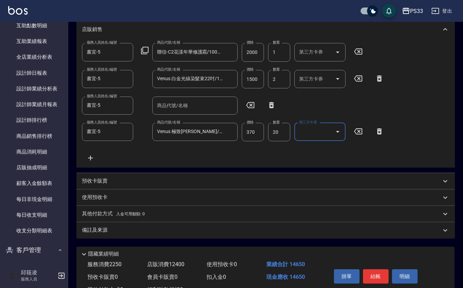
scroll to position [220, 0]
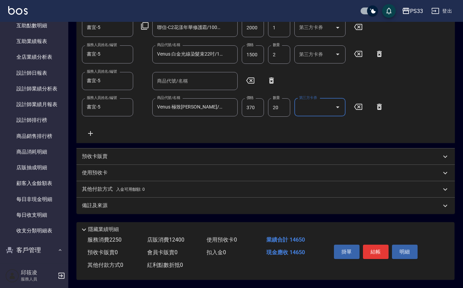
click at [276, 79] on icon at bounding box center [271, 80] width 17 height 8
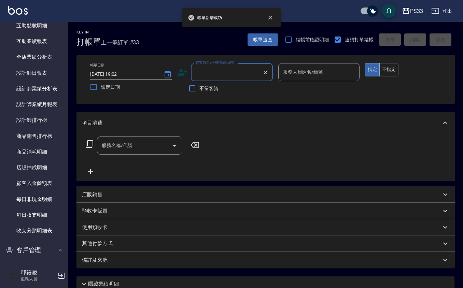
scroll to position [0, 0]
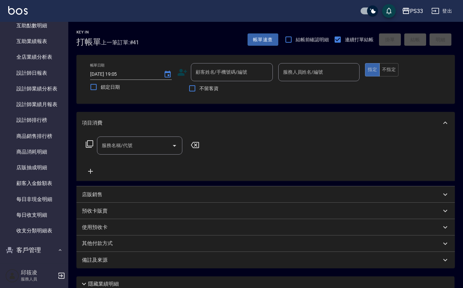
drag, startPoint x: 465, startPoint y: 39, endPoint x: 465, endPoint y: 58, distance: 19.1
click at [462, 58] on html "PS33 登出 櫃檯作業 打帳單 帳單列表 掛單列表 營業儀表板 現金收支登錄 材料自購登錄 每日結帳 排班表 現場電腦打卡 預約管理 預約管理 單日預約紀錄…" at bounding box center [231, 171] width 463 height 342
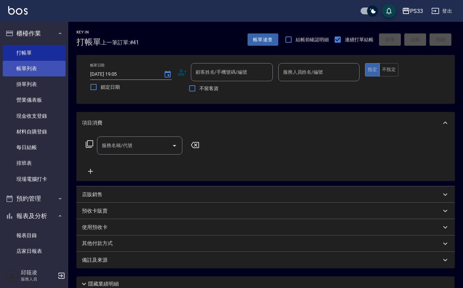
click at [30, 69] on link "帳單列表" at bounding box center [34, 69] width 63 height 16
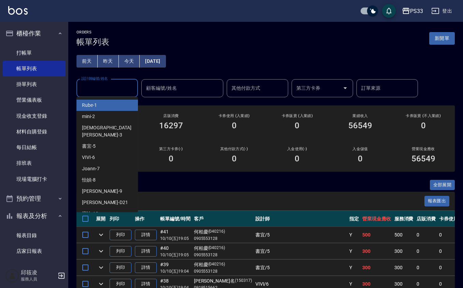
click at [105, 89] on input "設計師編號/姓名" at bounding box center [106, 88] width 55 height 12
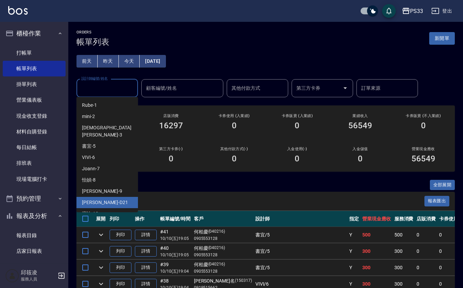
scroll to position [45, 0]
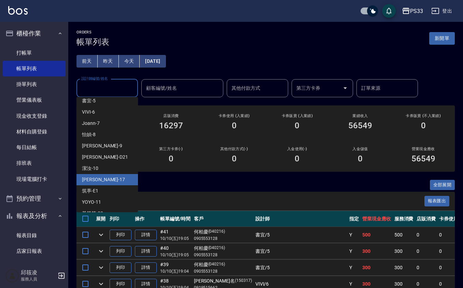
click at [114, 174] on div "[PERSON_NAME] -17" at bounding box center [106, 179] width 61 height 11
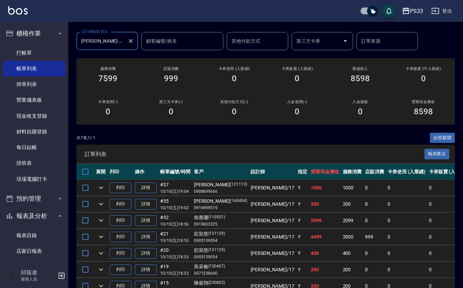
scroll to position [0, 0]
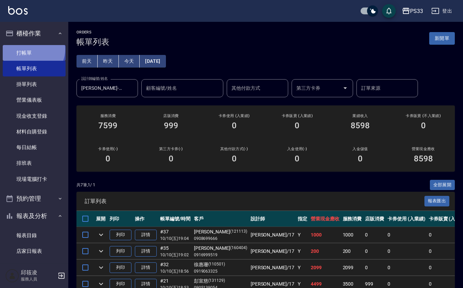
click at [33, 49] on link "打帳單" at bounding box center [34, 53] width 63 height 16
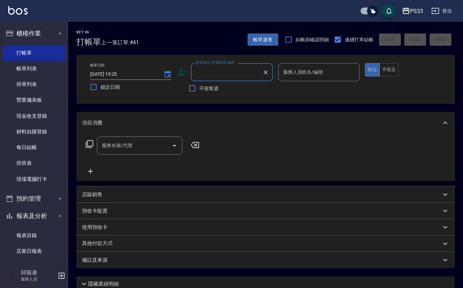
click at [187, 70] on icon at bounding box center [182, 72] width 10 height 10
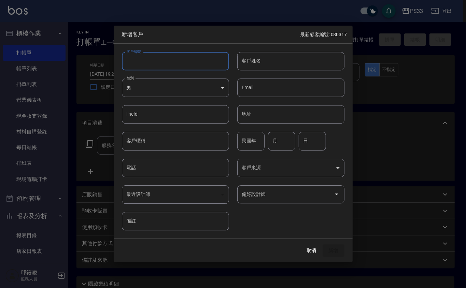
click at [179, 63] on input "客戶編號" at bounding box center [175, 61] width 107 height 18
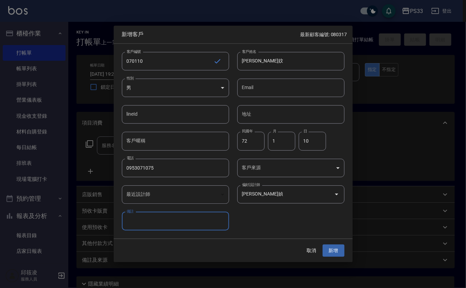
click at [322, 244] on button "新增" at bounding box center [333, 250] width 22 height 13
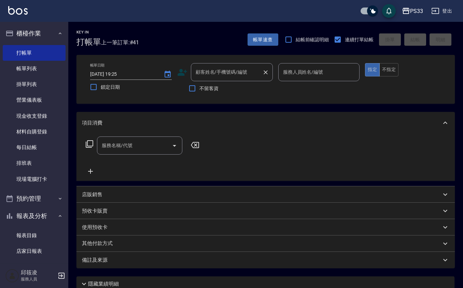
click at [211, 69] on input "顧客姓名/手機號碼/編號" at bounding box center [226, 72] width 65 height 12
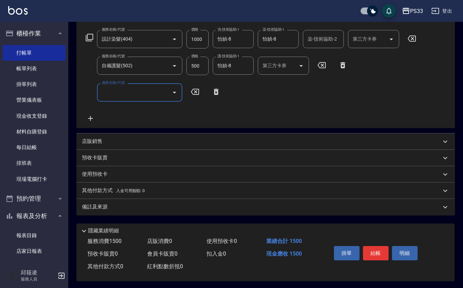
scroll to position [109, 0]
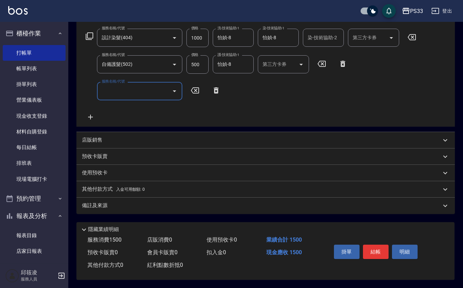
click at [117, 142] on div "店販銷售" at bounding box center [265, 140] width 378 height 16
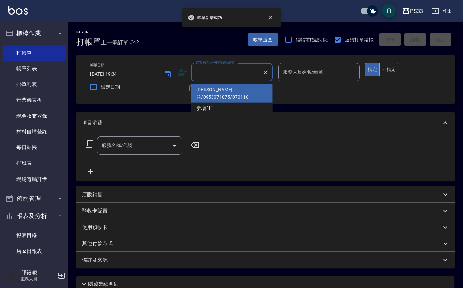
scroll to position [0, 0]
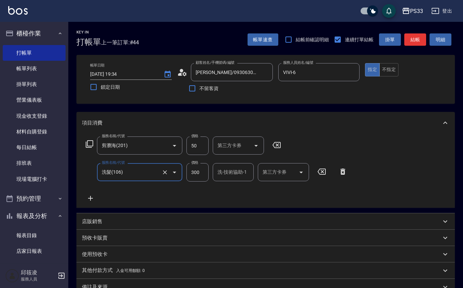
click at [153, 176] on input "洗髮(106)" at bounding box center [130, 172] width 60 height 12
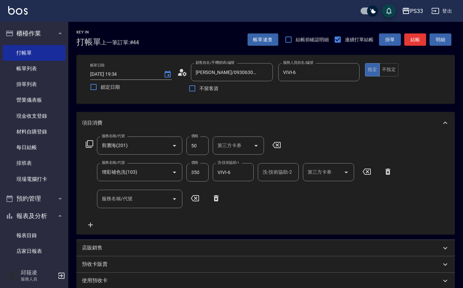
click at [112, 243] on div "店販銷售" at bounding box center [265, 248] width 378 height 16
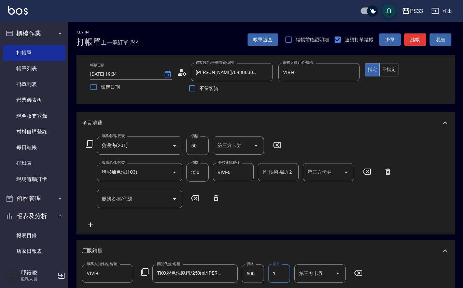
scroll to position [168, 0]
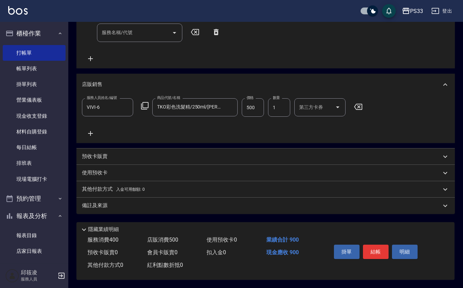
drag, startPoint x: 220, startPoint y: 292, endPoint x: 186, endPoint y: 131, distance: 164.2
click at [186, 131] on div "服務人員姓名/編號 VIVI-6 服務人員姓名/編號 商品代號/名稱 TKO彩色洗髮精/250ml/[PERSON_NAME]紫 商品代號/名稱 價格 500…" at bounding box center [265, 117] width 367 height 39
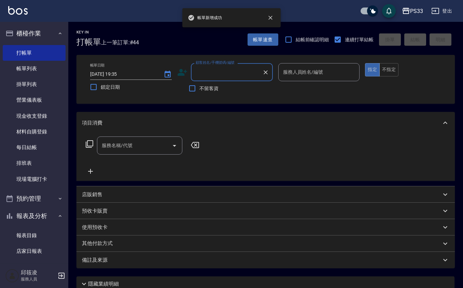
scroll to position [0, 0]
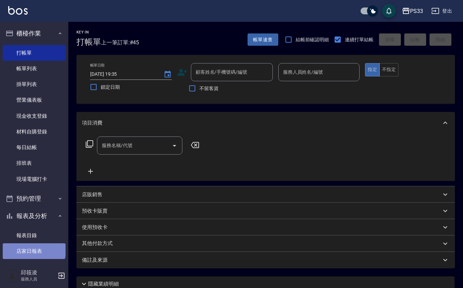
click at [34, 249] on link "店家日報表" at bounding box center [34, 251] width 63 height 16
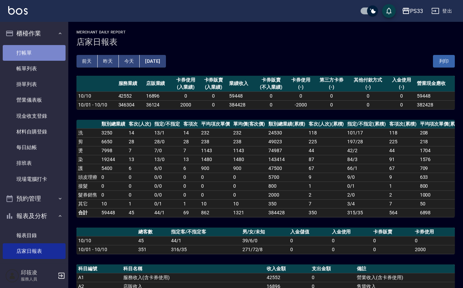
click at [48, 54] on link "打帳單" at bounding box center [34, 53] width 63 height 16
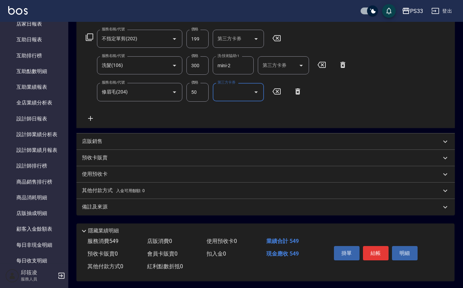
scroll to position [109, 0]
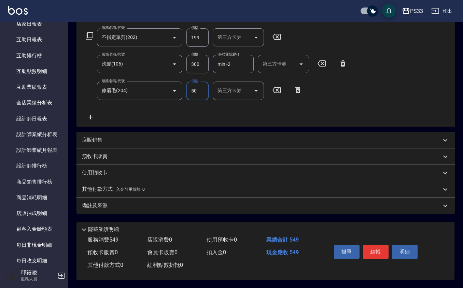
click at [202, 61] on input "300" at bounding box center [197, 64] width 22 height 18
click at [373, 249] on button "結帳" at bounding box center [376, 252] width 26 height 14
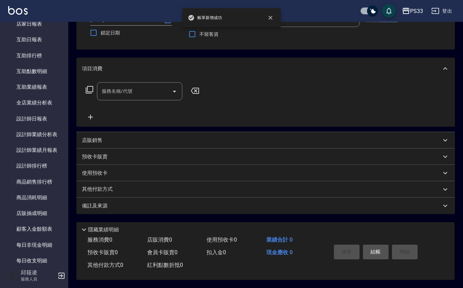
scroll to position [0, 0]
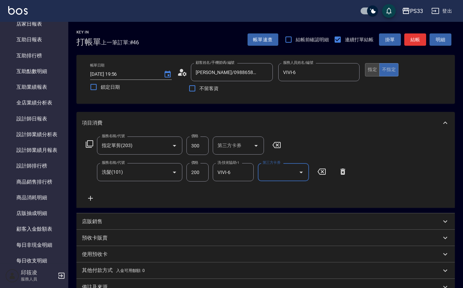
click at [378, 75] on button "指定" at bounding box center [372, 69] width 15 height 13
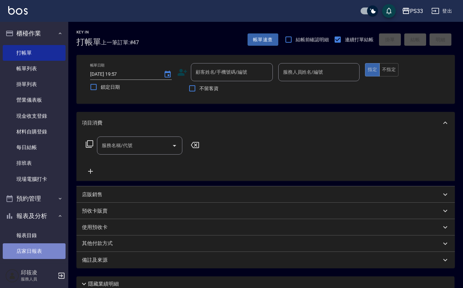
click at [35, 243] on link "店家日報表" at bounding box center [34, 251] width 63 height 16
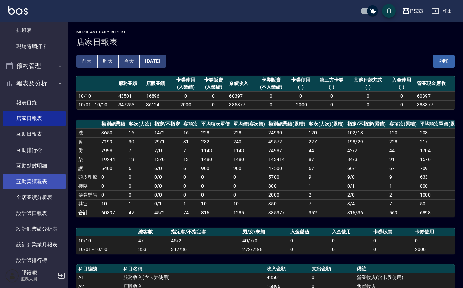
scroll to position [136, 0]
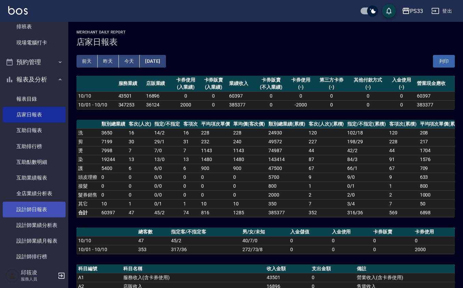
click at [44, 205] on link "設計師日報表" at bounding box center [34, 210] width 63 height 16
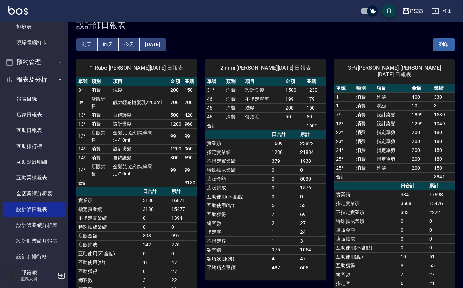
scroll to position [45, 0]
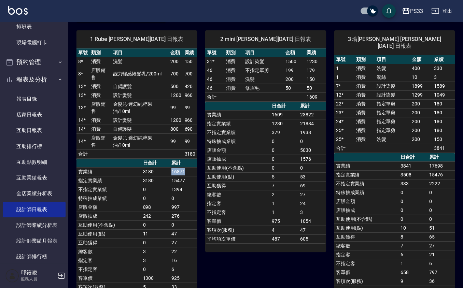
drag, startPoint x: 169, startPoint y: 171, endPoint x: 187, endPoint y: 175, distance: 18.2
click at [187, 175] on tr "實業績 3180 16871" at bounding box center [136, 171] width 120 height 9
click at [267, 269] on div "2 mini [PERSON_NAME][DATE] 日報表 單號 類別 項目 金額 業績 31 * 消費 設計染髮 1500 1230 46 消費 不指定單…" at bounding box center [261, 165] width 129 height 287
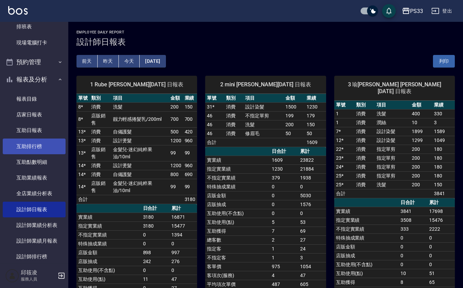
scroll to position [0, 0]
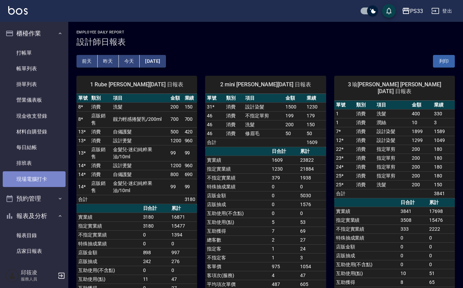
click at [39, 179] on link "現場電腦打卡" at bounding box center [34, 179] width 63 height 16
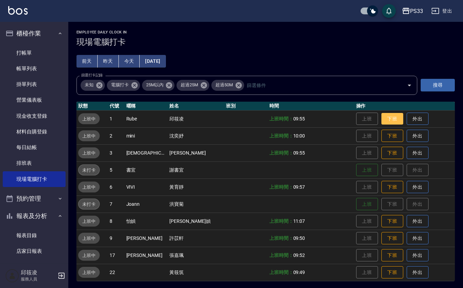
click at [381, 114] on button "下班" at bounding box center [392, 119] width 22 height 12
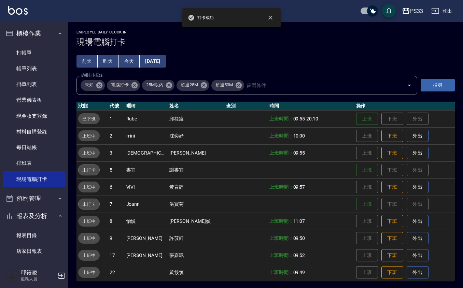
click at [383, 129] on td "上班 下班 外出" at bounding box center [404, 135] width 100 height 17
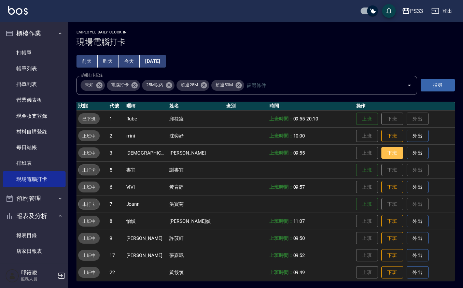
click at [386, 149] on button "下班" at bounding box center [392, 153] width 22 height 12
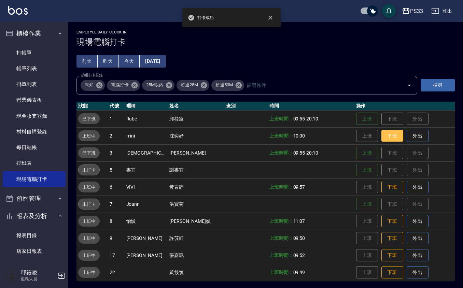
click at [382, 138] on button "下班" at bounding box center [392, 136] width 22 height 12
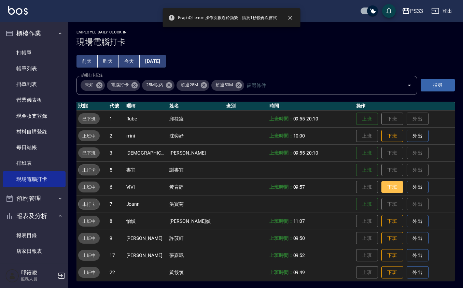
click at [386, 183] on button "下班" at bounding box center [392, 187] width 22 height 12
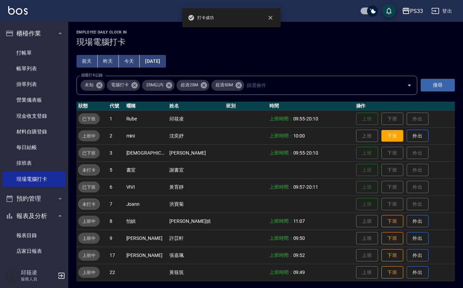
click at [382, 135] on button "下班" at bounding box center [392, 136] width 22 height 12
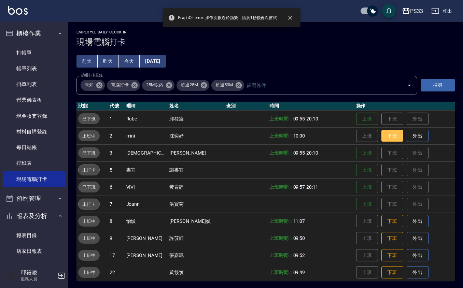
click at [382, 141] on button "下班" at bounding box center [392, 136] width 22 height 12
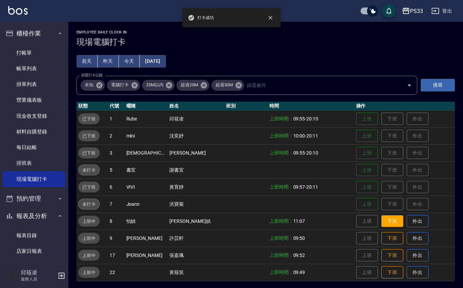
click at [381, 220] on button "下班" at bounding box center [392, 221] width 22 height 12
click at [384, 235] on button "下班" at bounding box center [392, 238] width 22 height 12
click at [385, 258] on button "下班" at bounding box center [392, 255] width 22 height 12
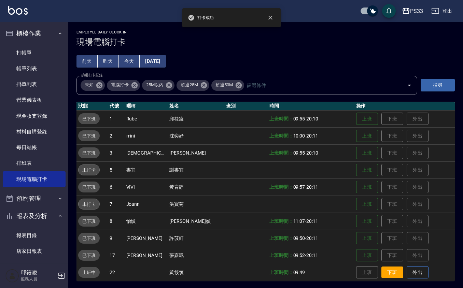
click at [383, 271] on button "下班" at bounding box center [392, 272] width 22 height 12
